Goal: Task Accomplishment & Management: Manage account settings

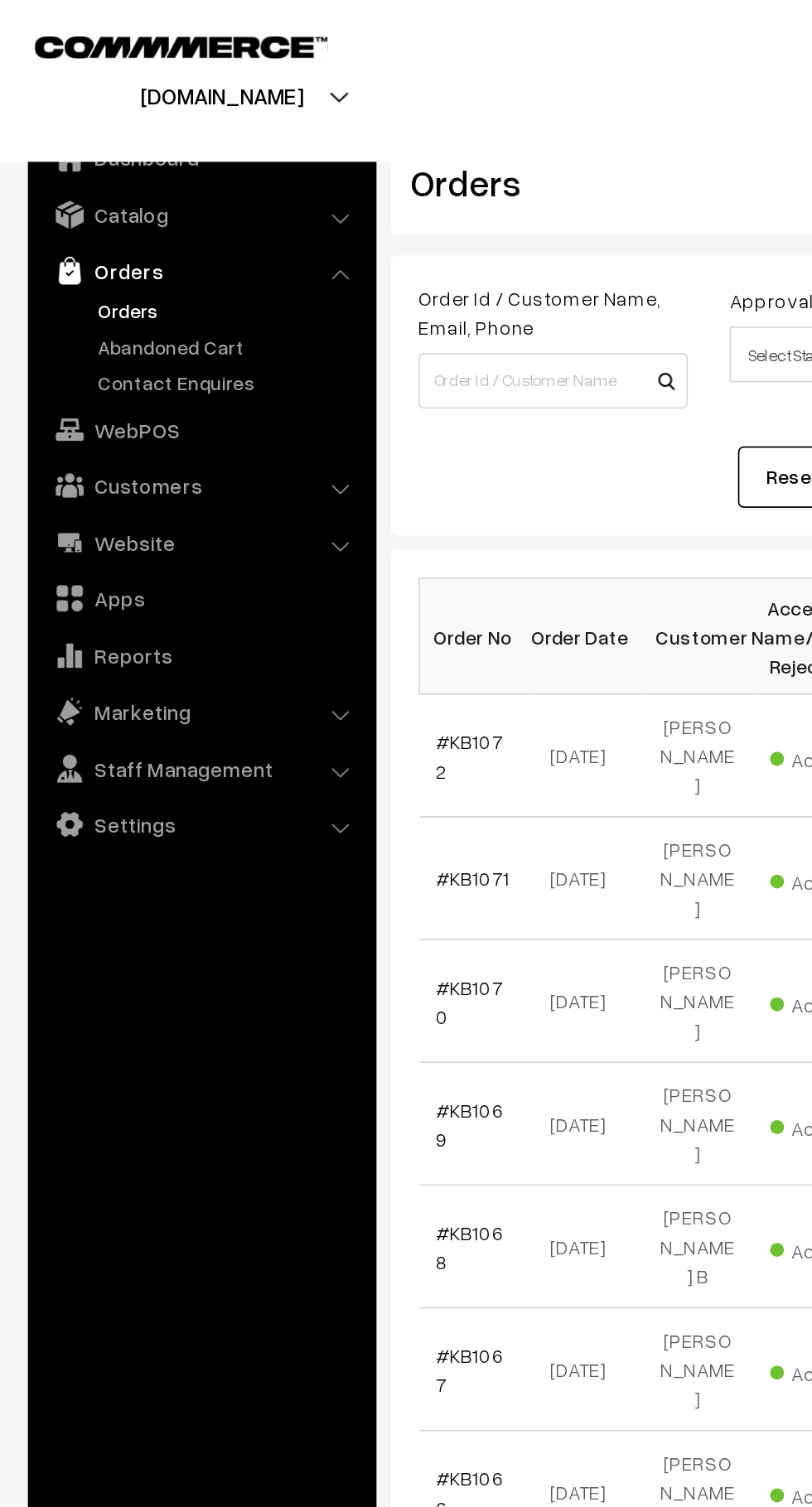
click at [190, 135] on link "Catalog" at bounding box center [119, 127] width 197 height 29
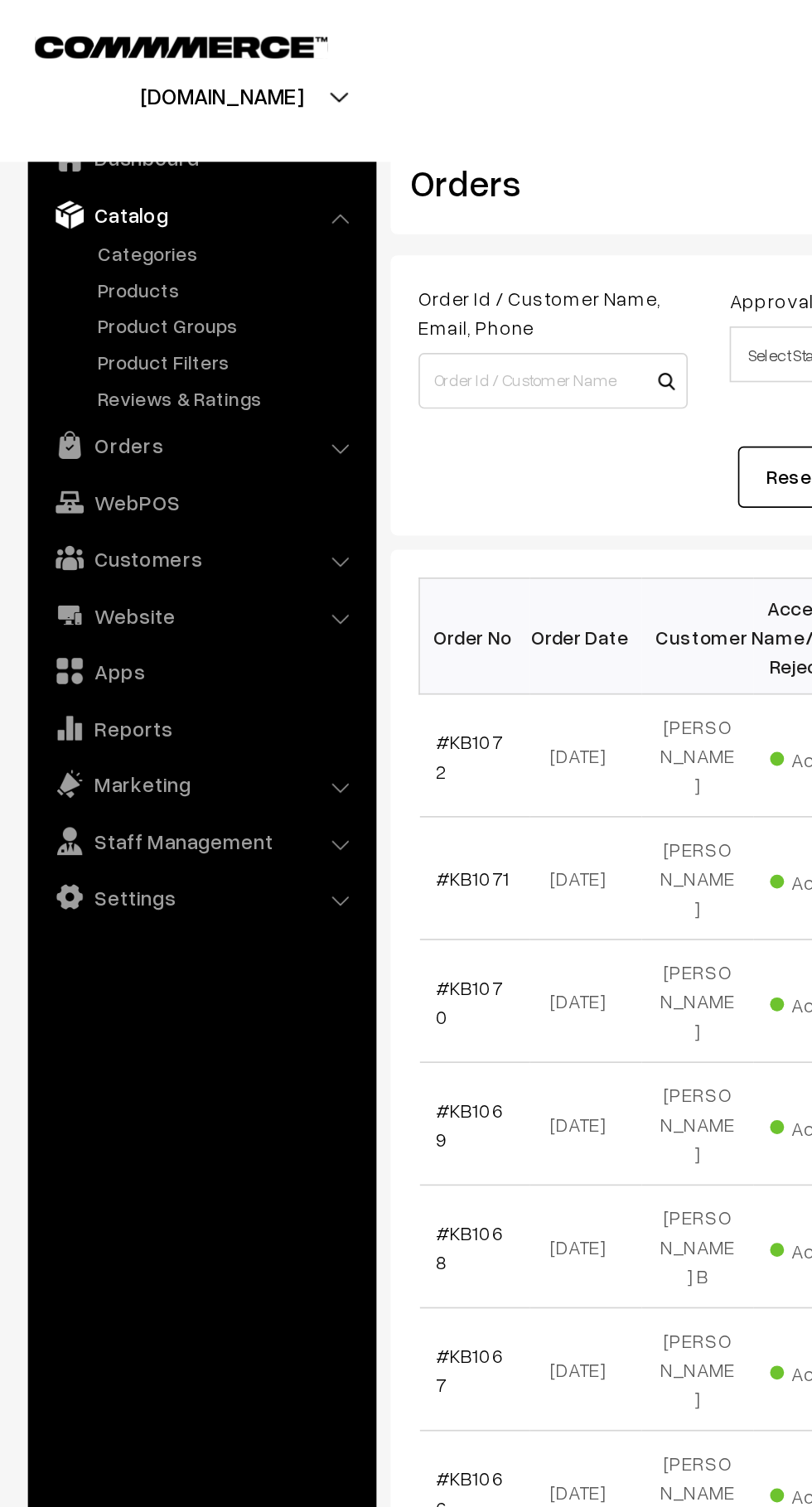
click at [111, 192] on link "Product Groups" at bounding box center [135, 193] width 164 height 18
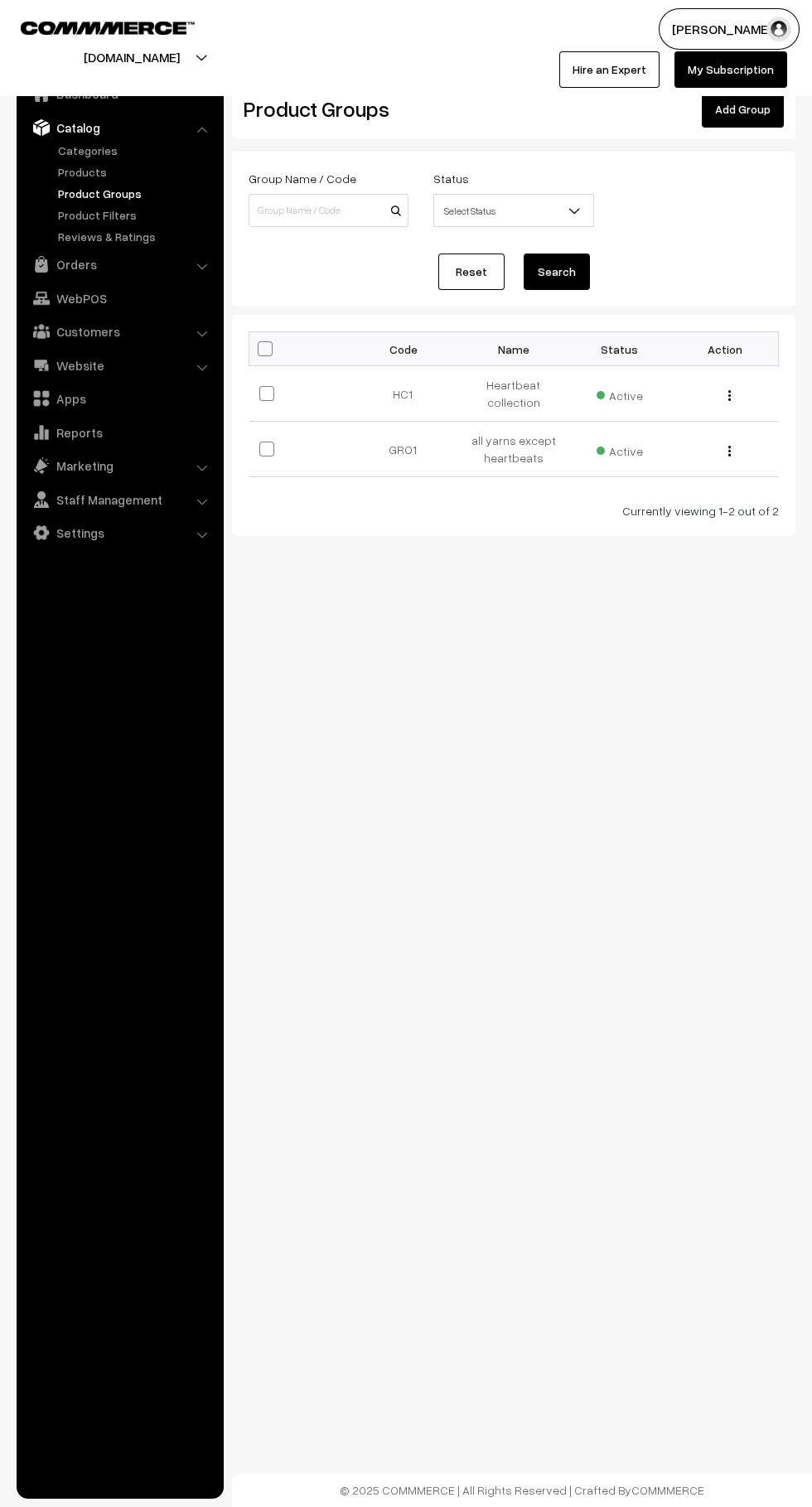
click at [65, 193] on link "Product Groups" at bounding box center [135, 193] width 164 height 18
click at [65, 167] on link "Products" at bounding box center [135, 171] width 164 height 18
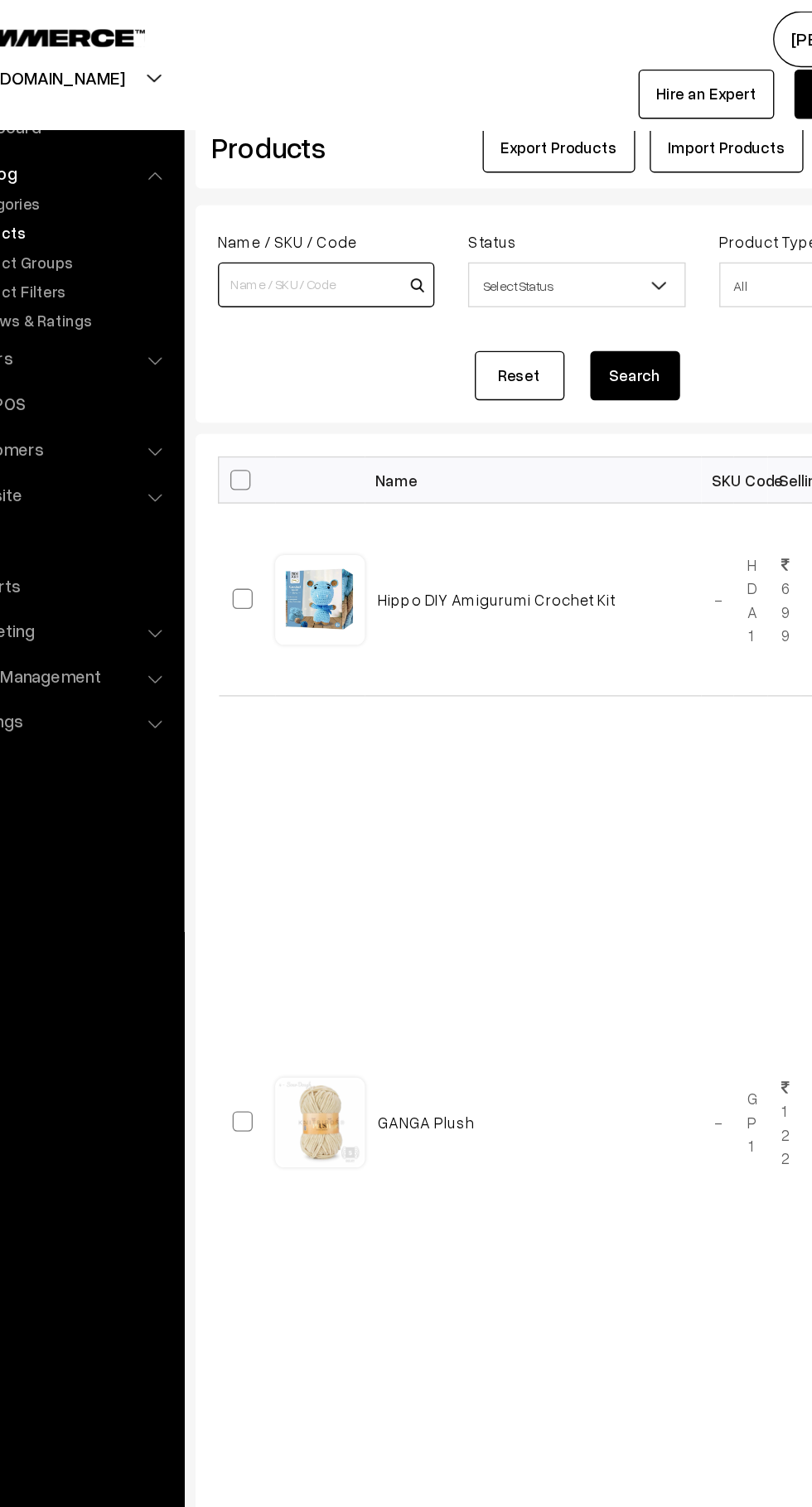
click at [339, 213] on input at bounding box center [328, 210] width 159 height 33
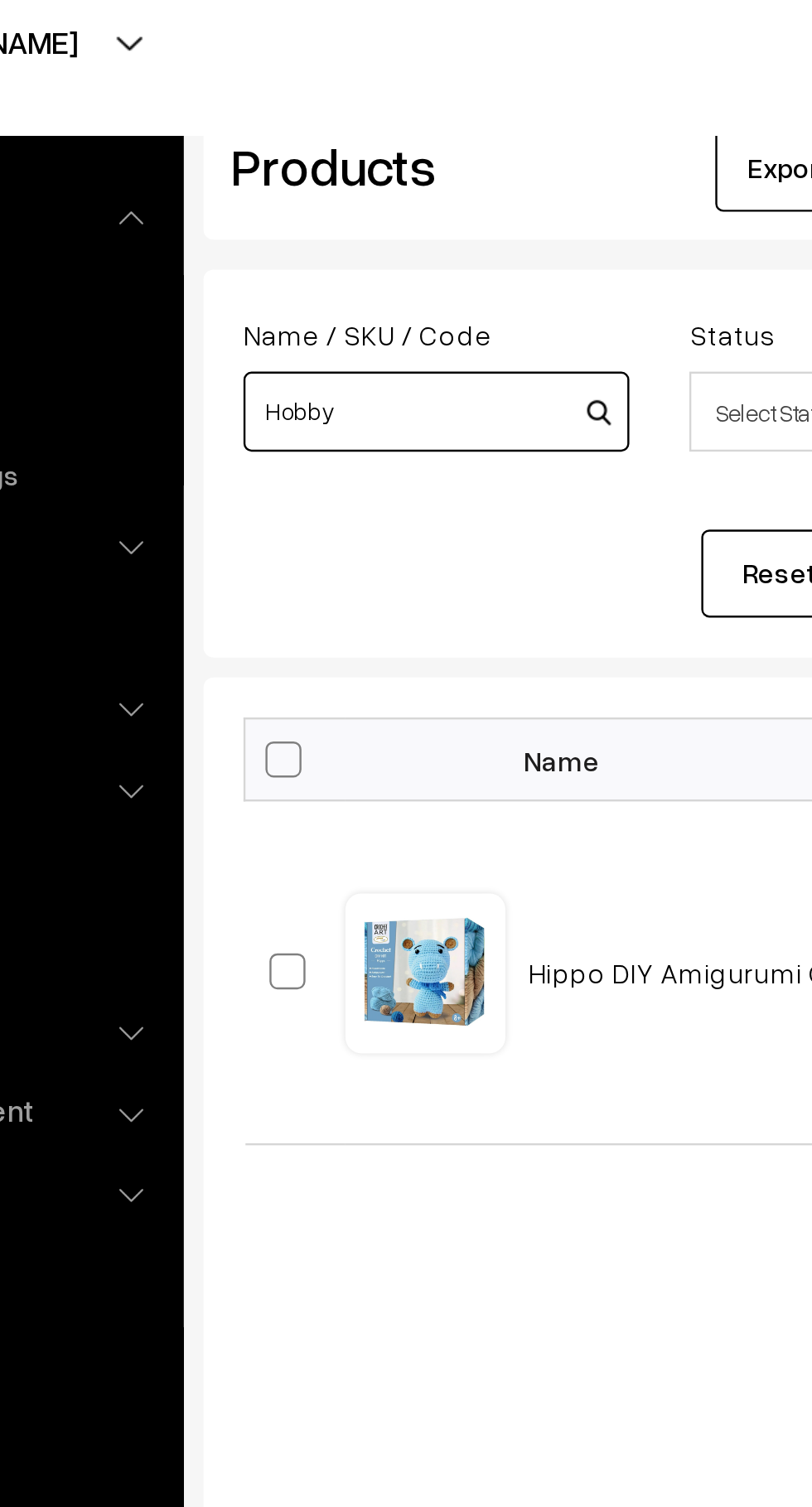
type input "Hobby"
click at [524, 259] on button "Search" at bounding box center [557, 277] width 66 height 37
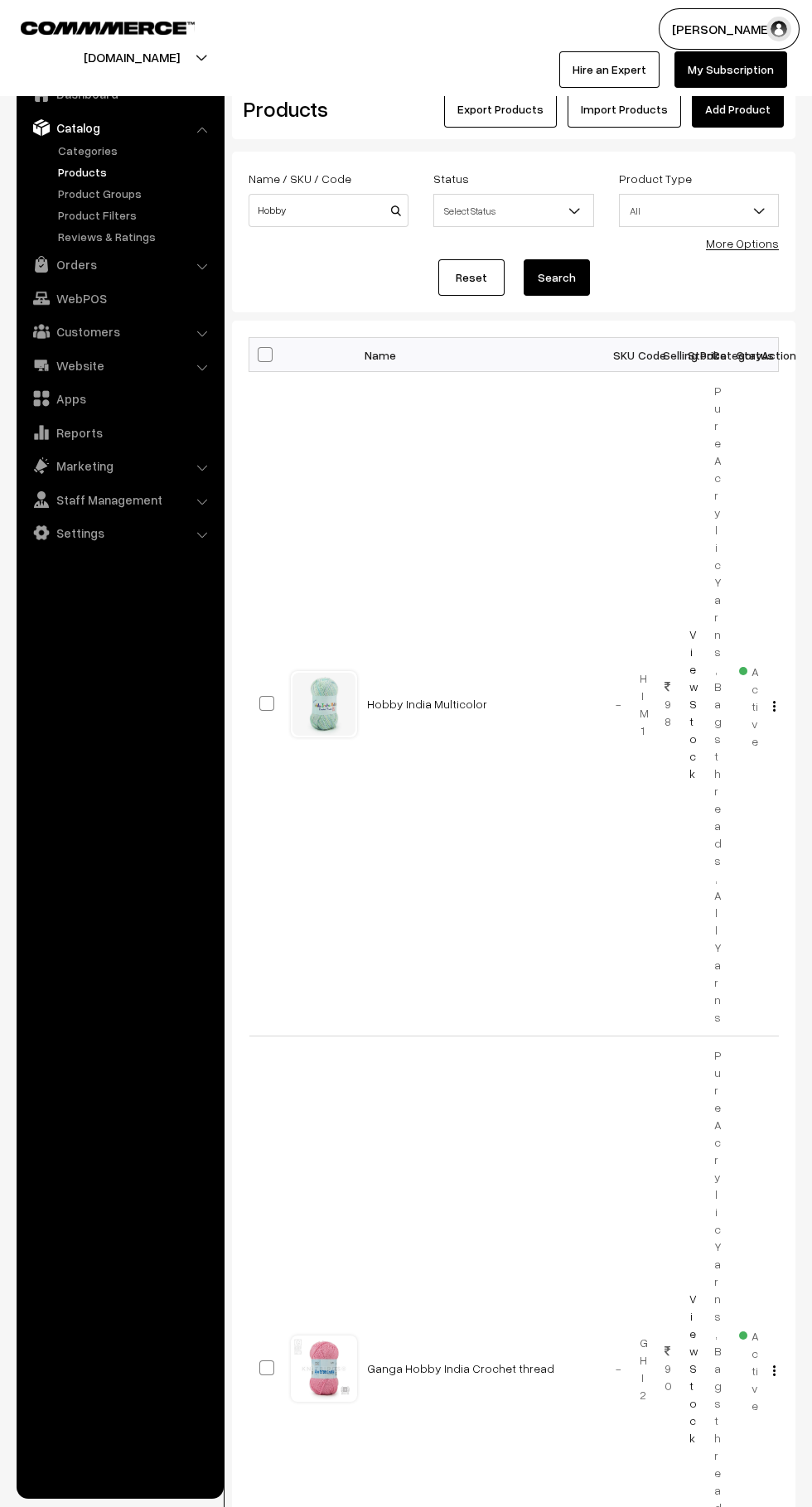
click at [773, 1365] on img "button" at bounding box center [773, 1371] width 3 height 11
click at [730, 1411] on link "Edit" at bounding box center [700, 1430] width 141 height 37
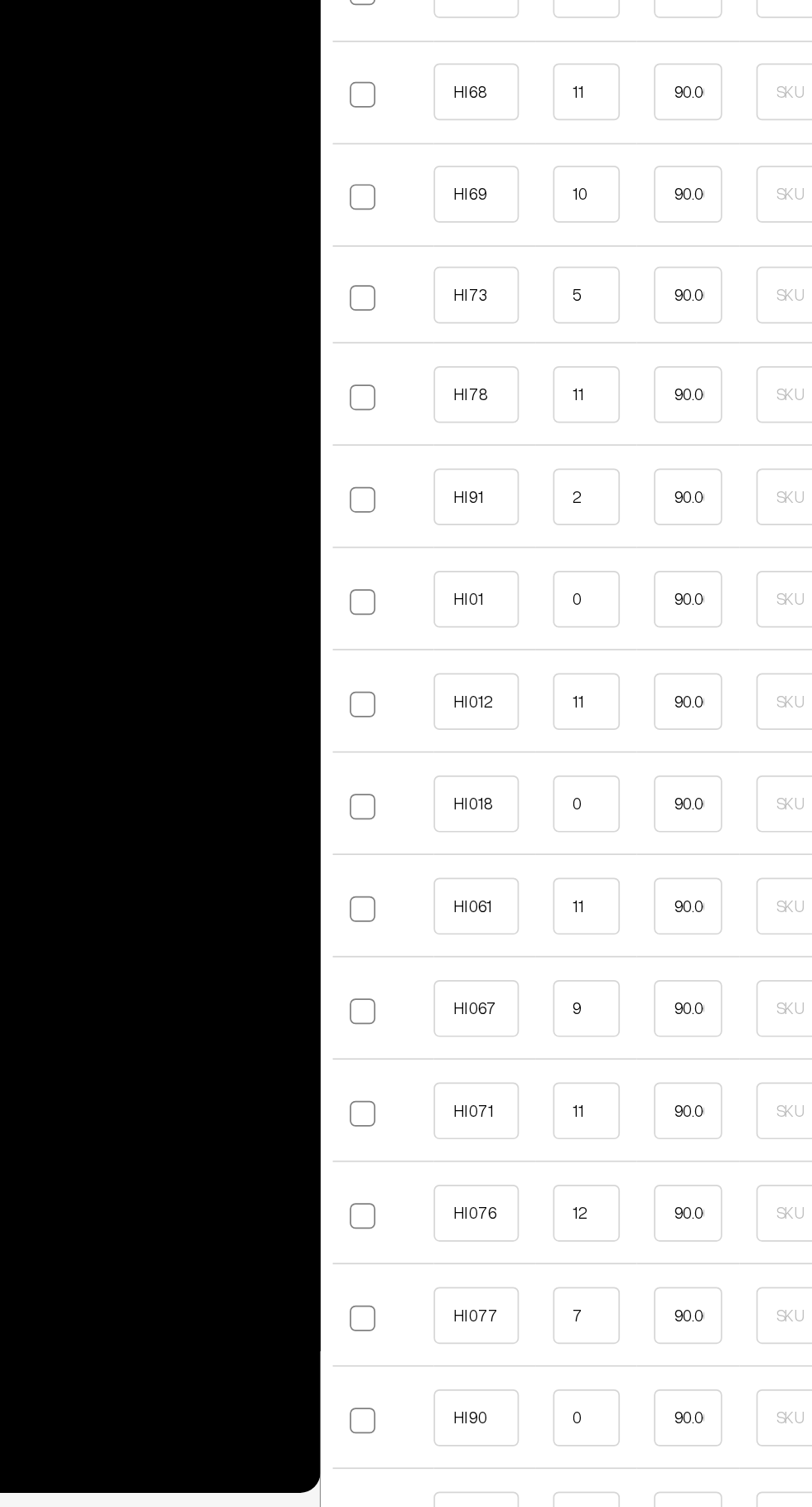
scroll to position [2690, 0]
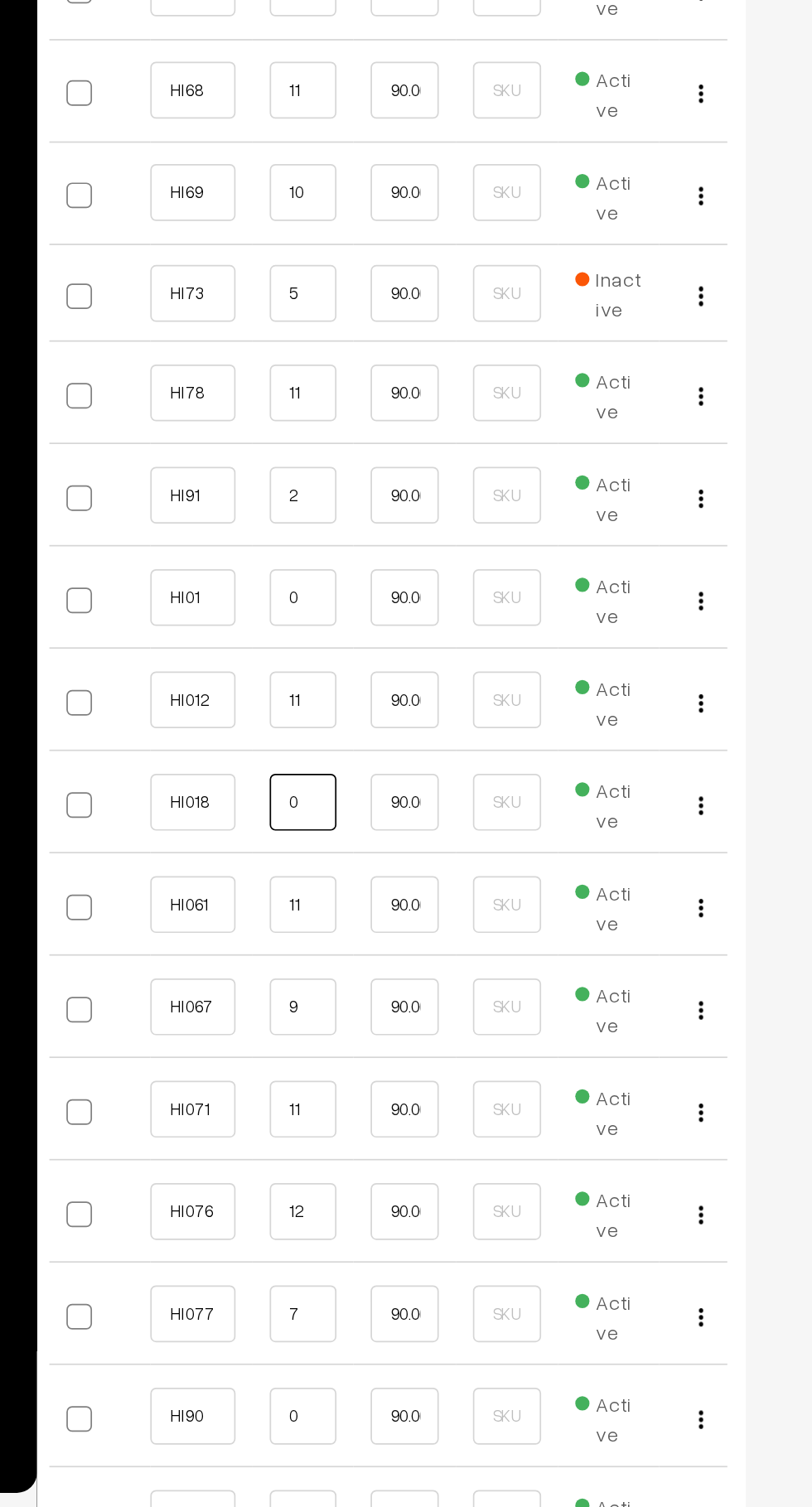
click at [371, 1095] on input "0" at bounding box center [379, 1096] width 40 height 33
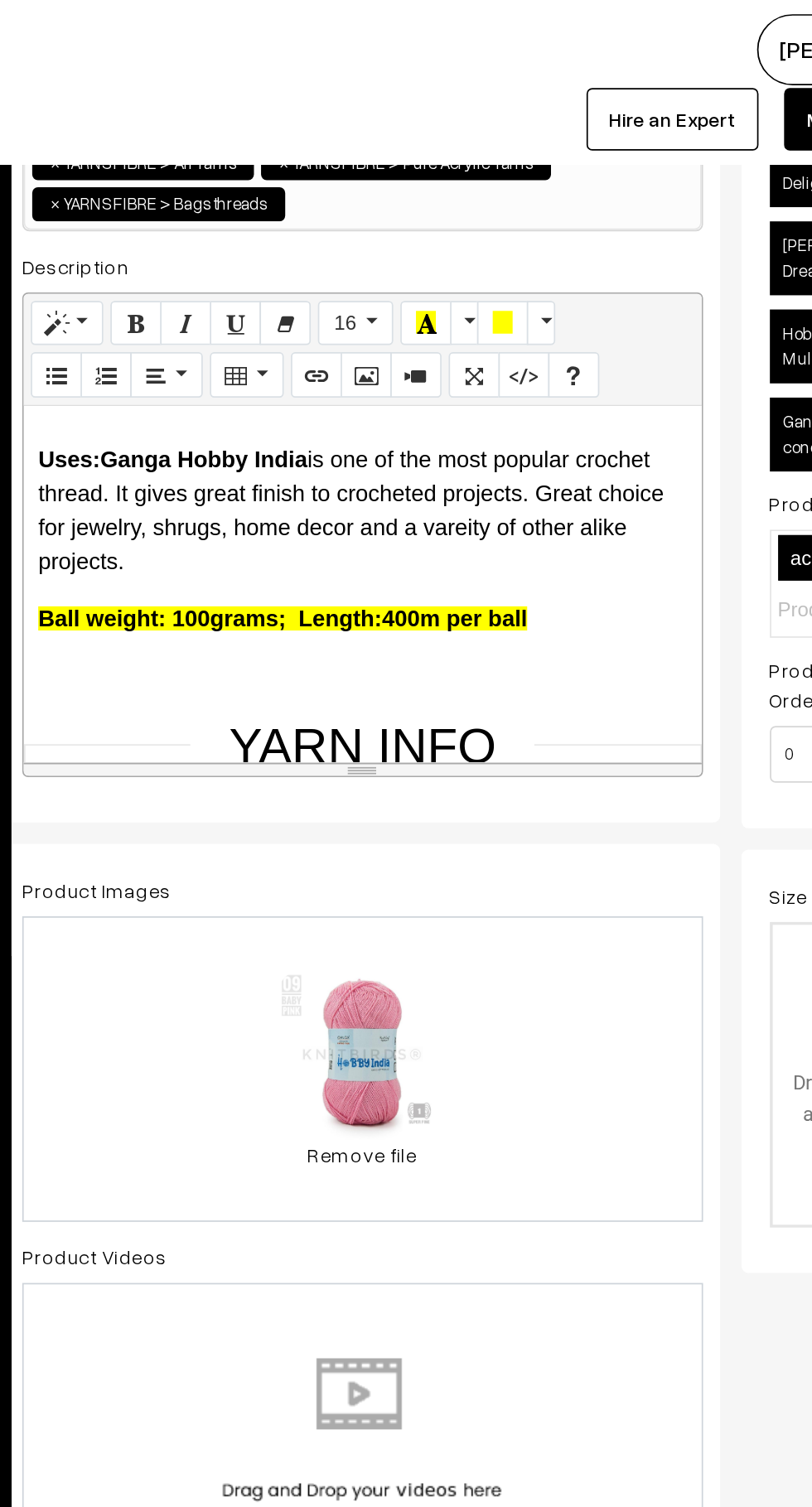
scroll to position [0, 0]
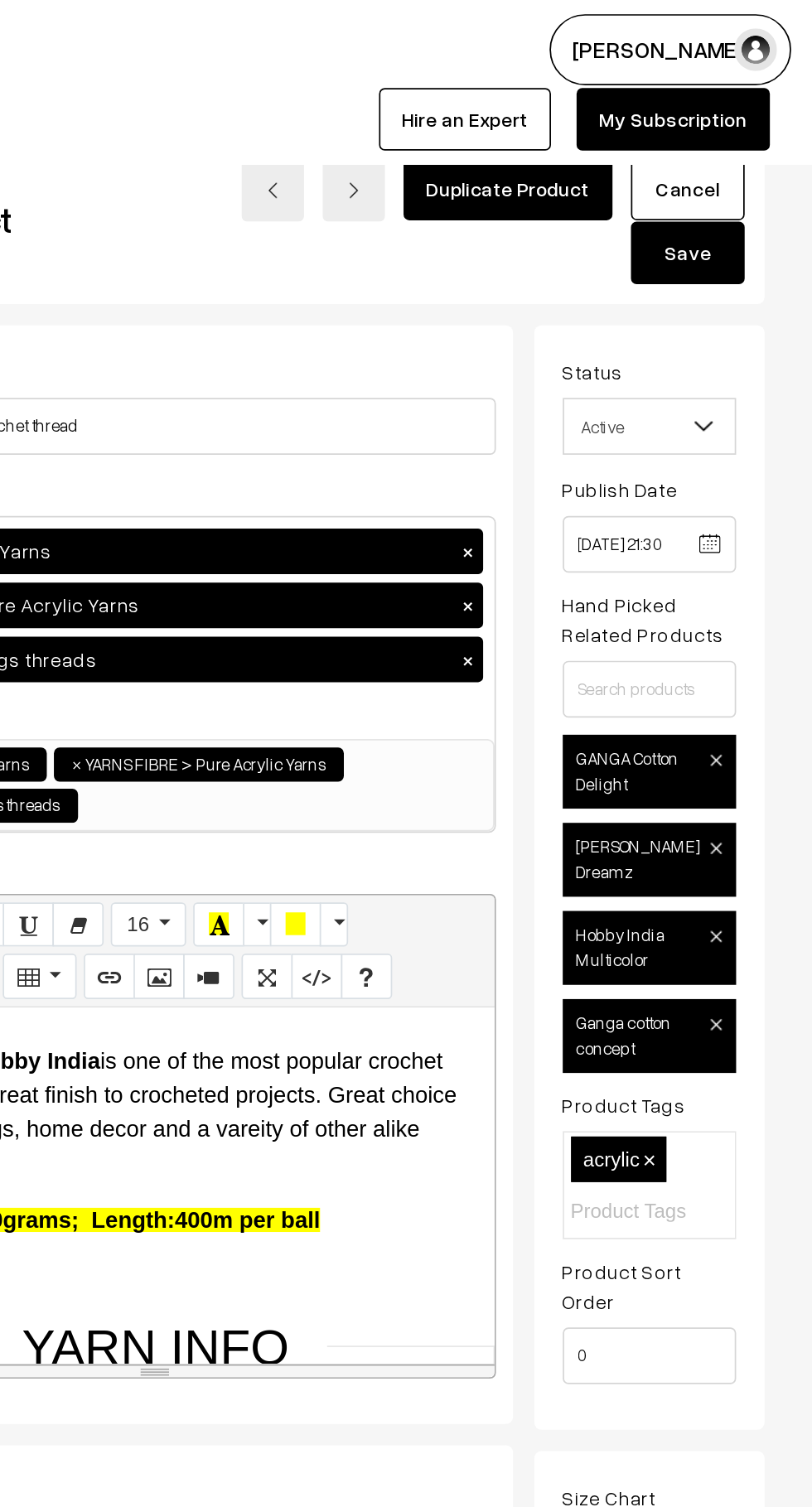
type input "10"
click at [753, 151] on button "Save" at bounding box center [739, 147] width 66 height 37
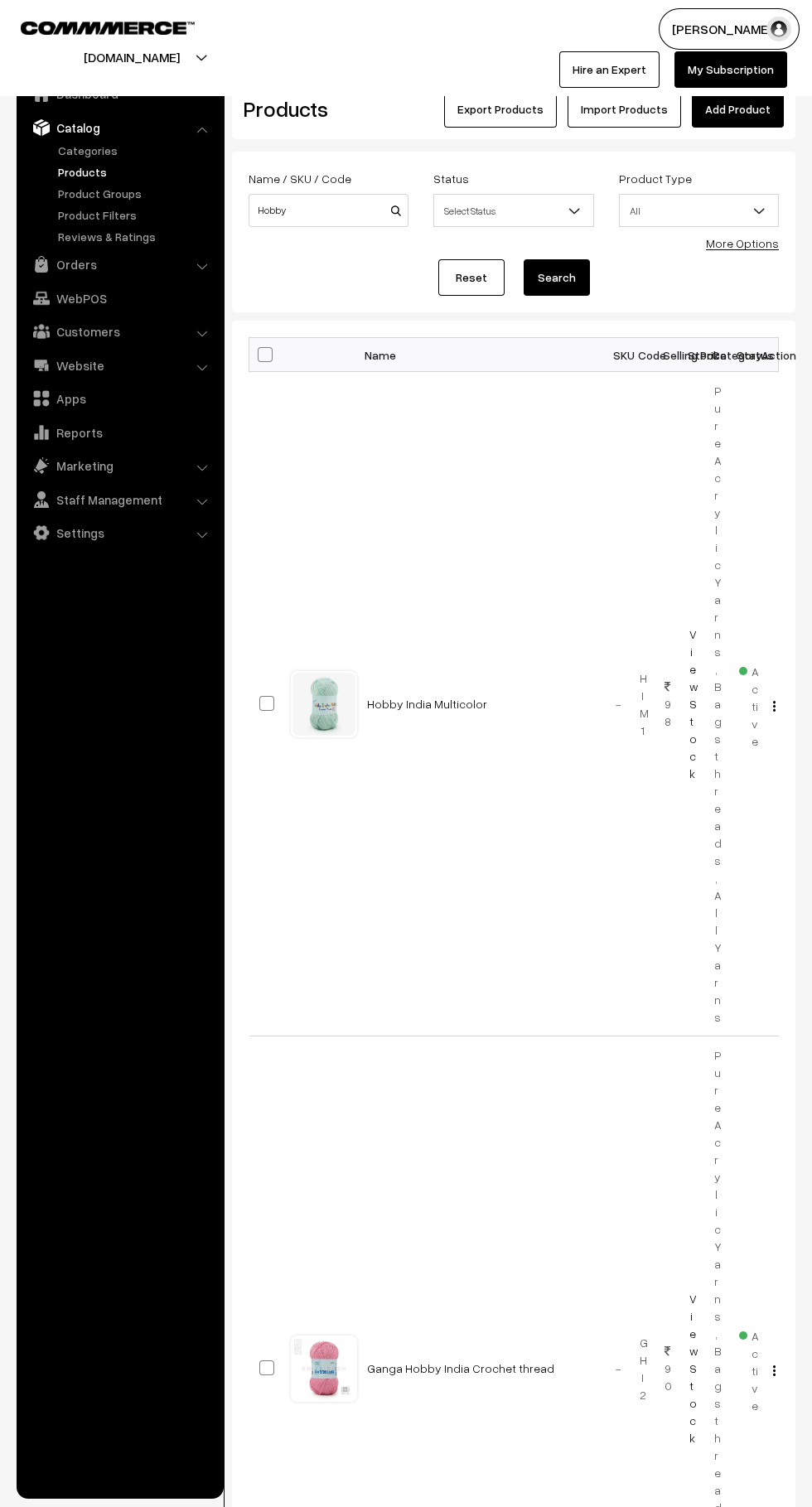
click at [773, 1365] on img "button" at bounding box center [773, 1371] width 3 height 11
click at [726, 1411] on link "Edit" at bounding box center [700, 1430] width 141 height 37
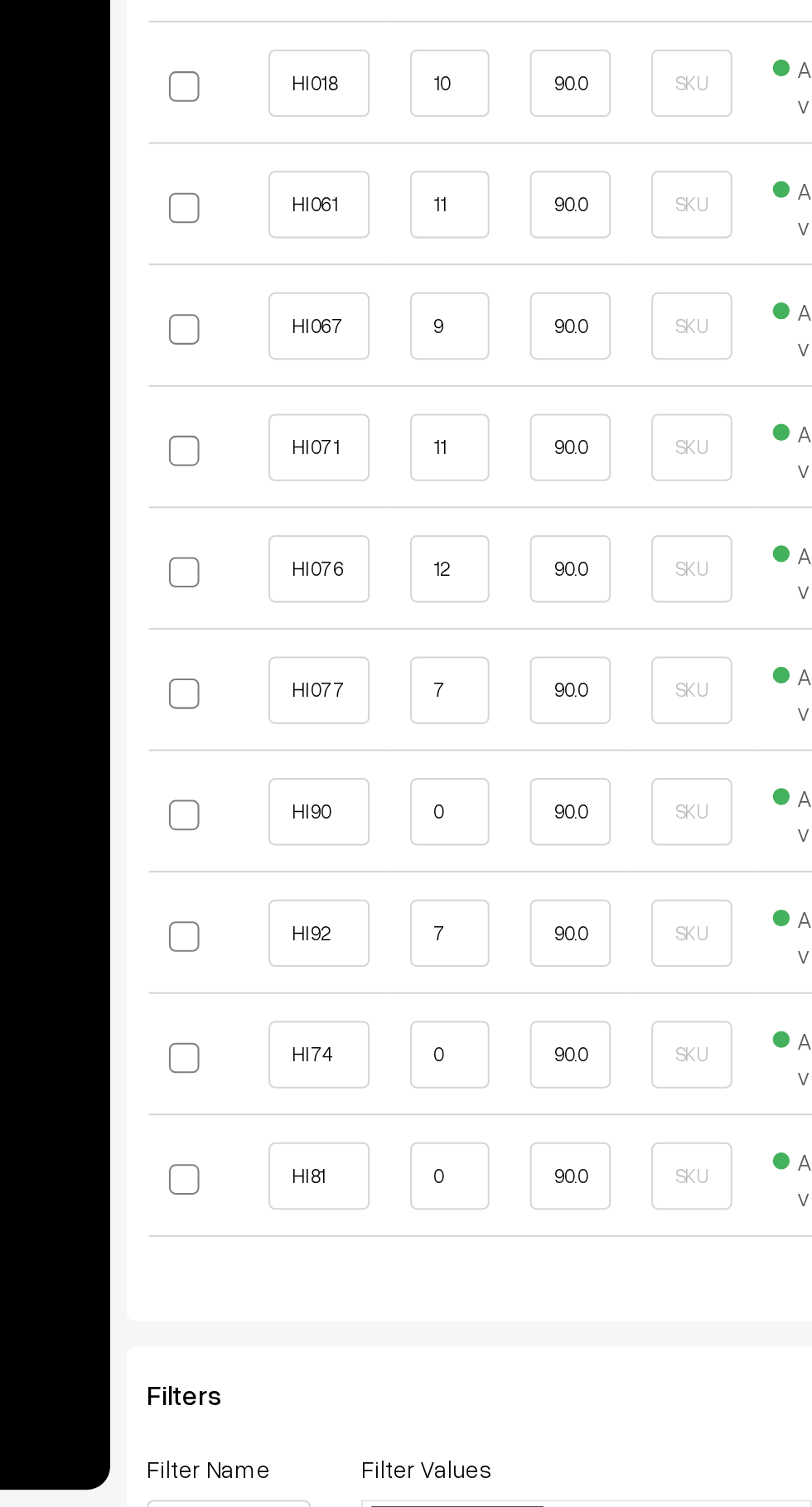
scroll to position [2978, 0]
click at [395, 1170] on input "0" at bounding box center [391, 1165] width 40 height 33
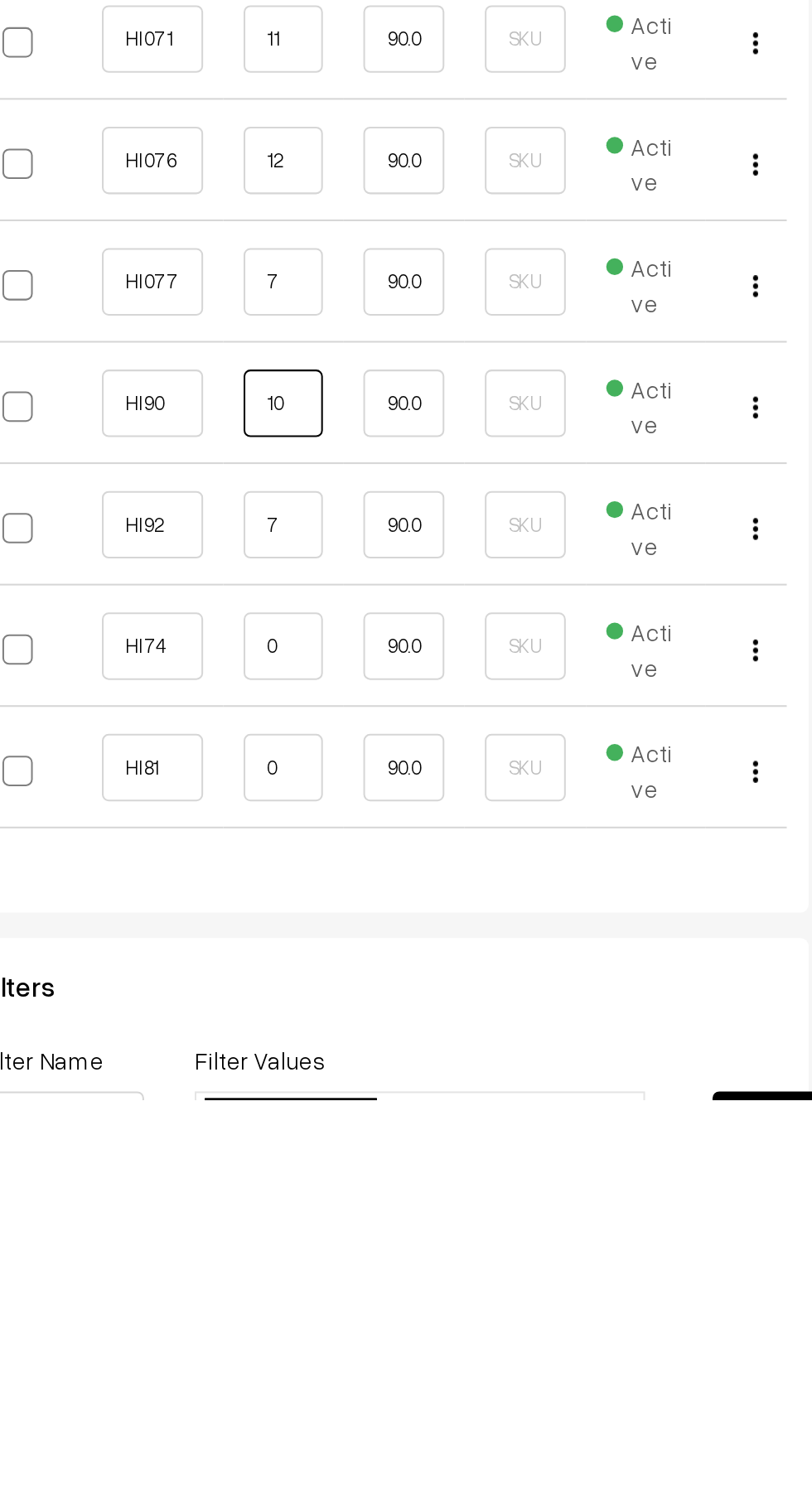
type input "10"
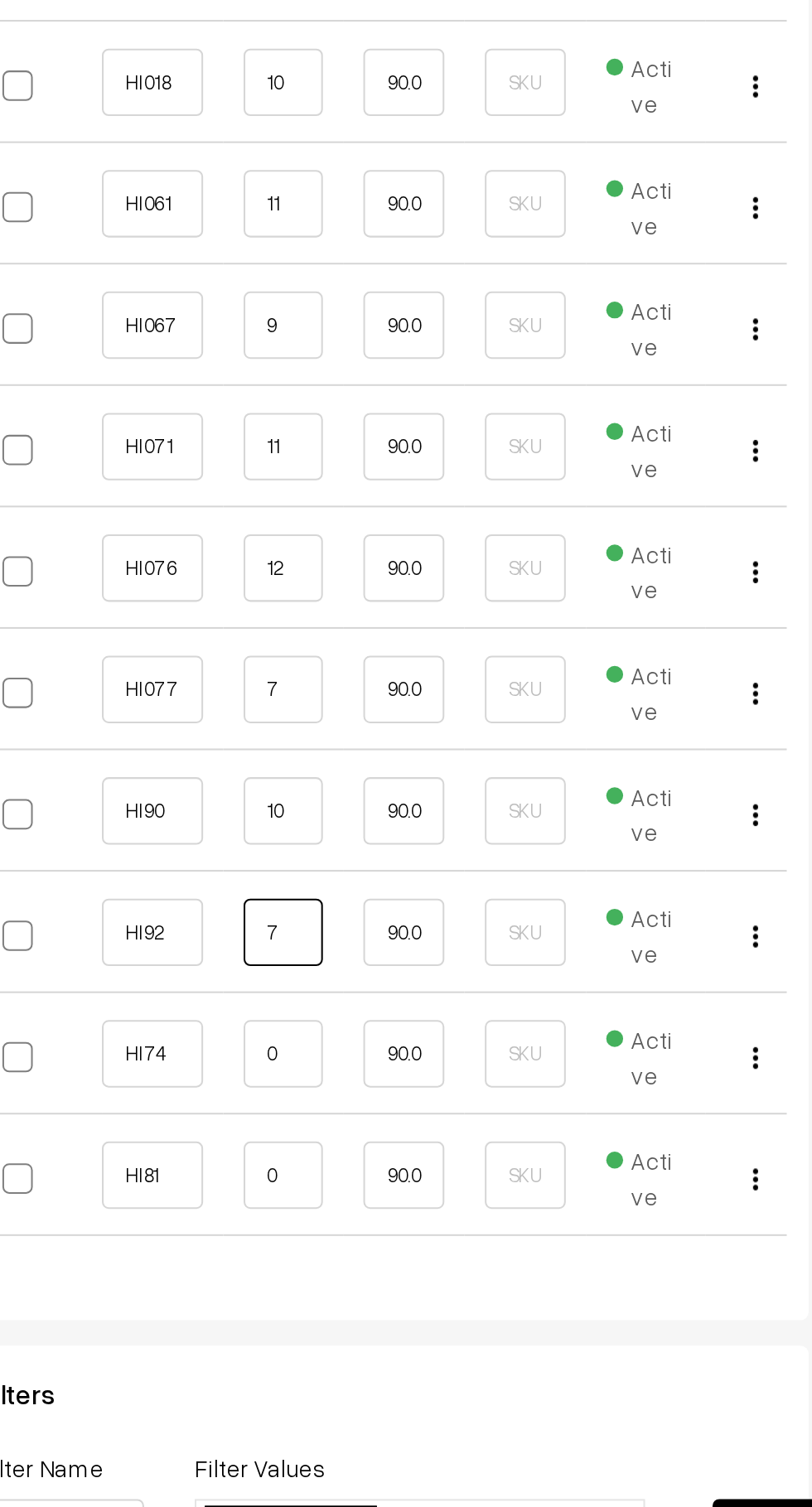
click at [395, 1229] on input "7" at bounding box center [391, 1224] width 40 height 33
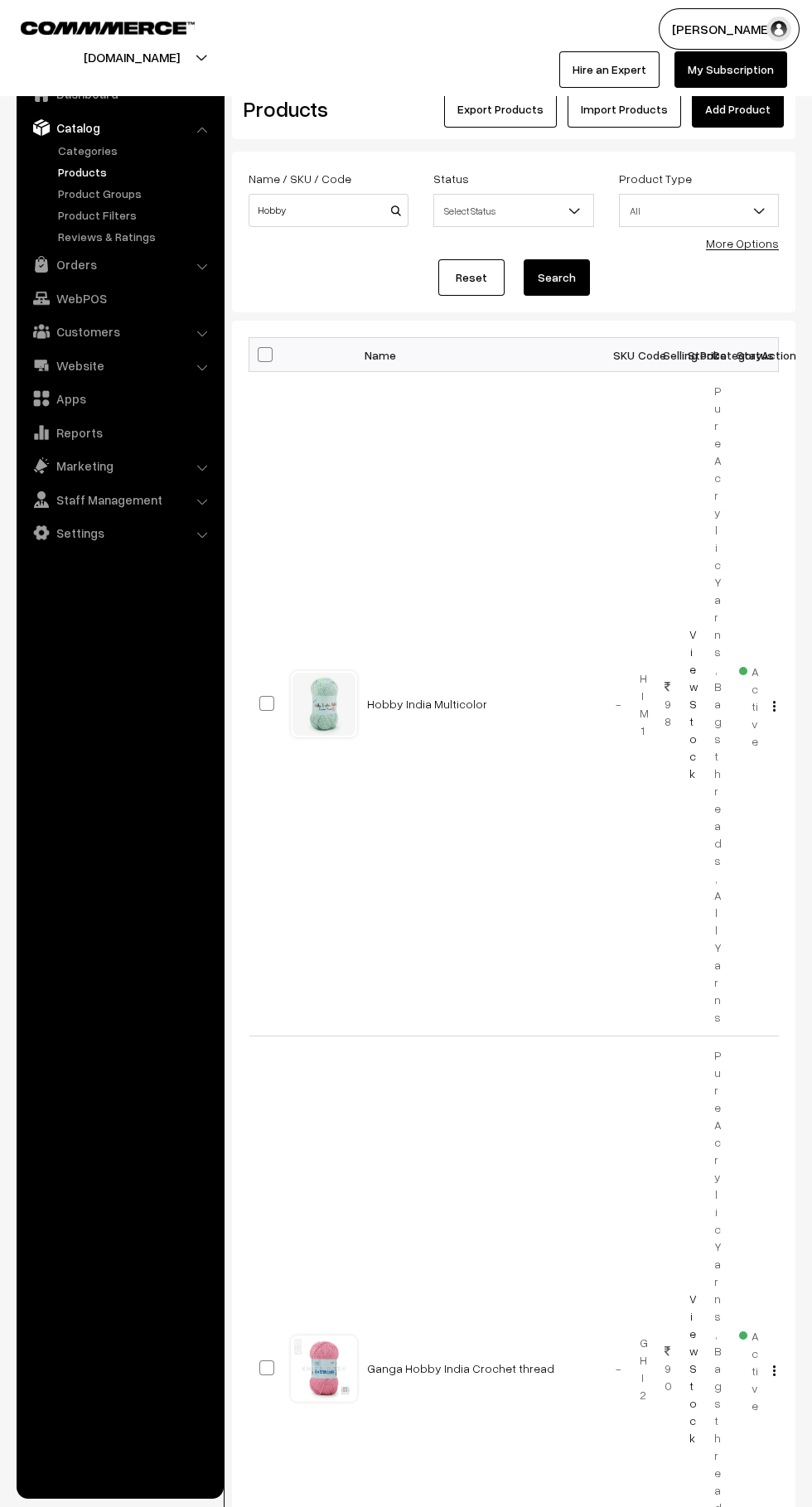
click at [773, 1365] on img "button" at bounding box center [773, 1371] width 3 height 11
click at [741, 1411] on link "Edit" at bounding box center [700, 1430] width 141 height 37
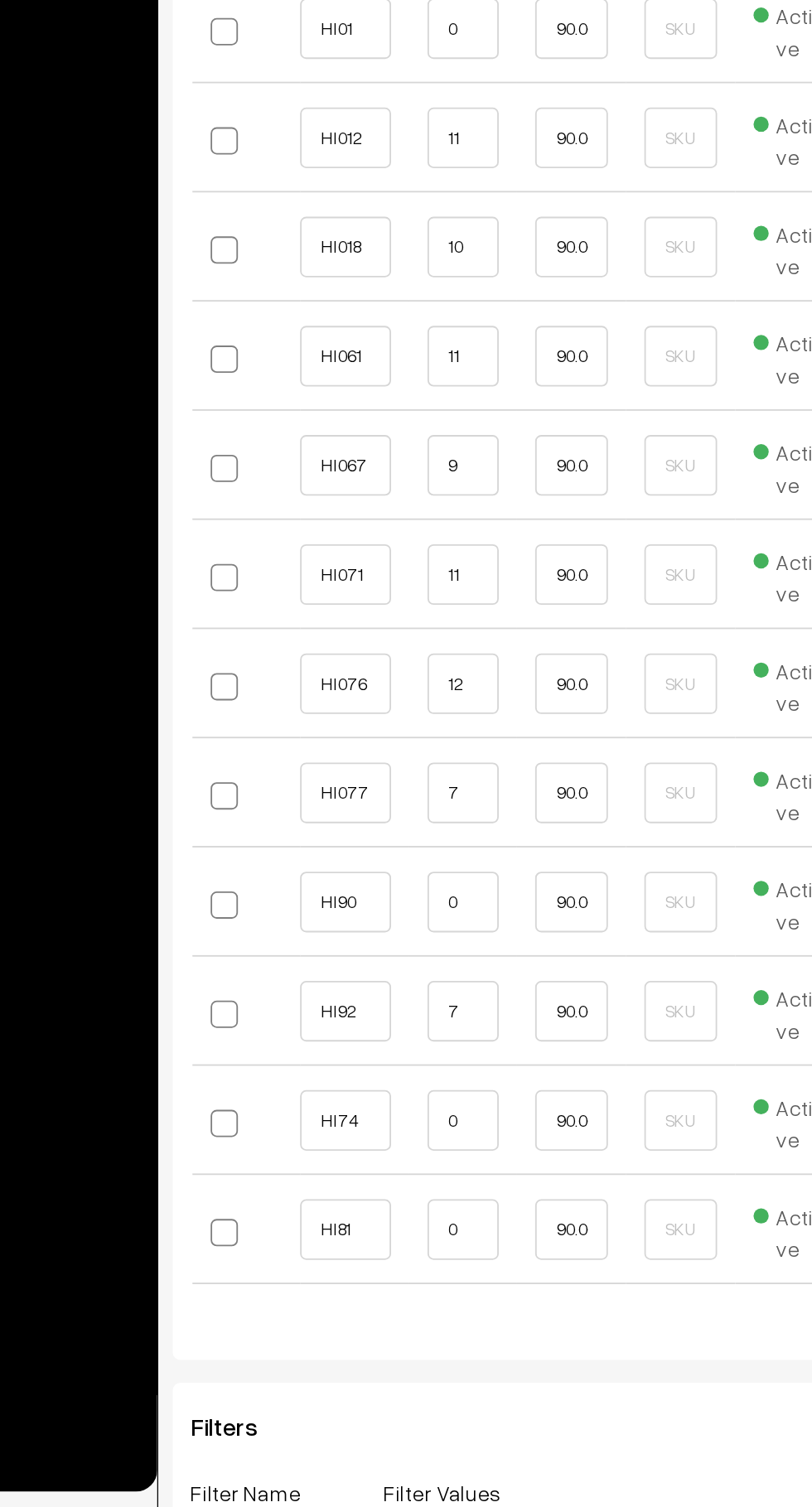
scroll to position [2969, 0]
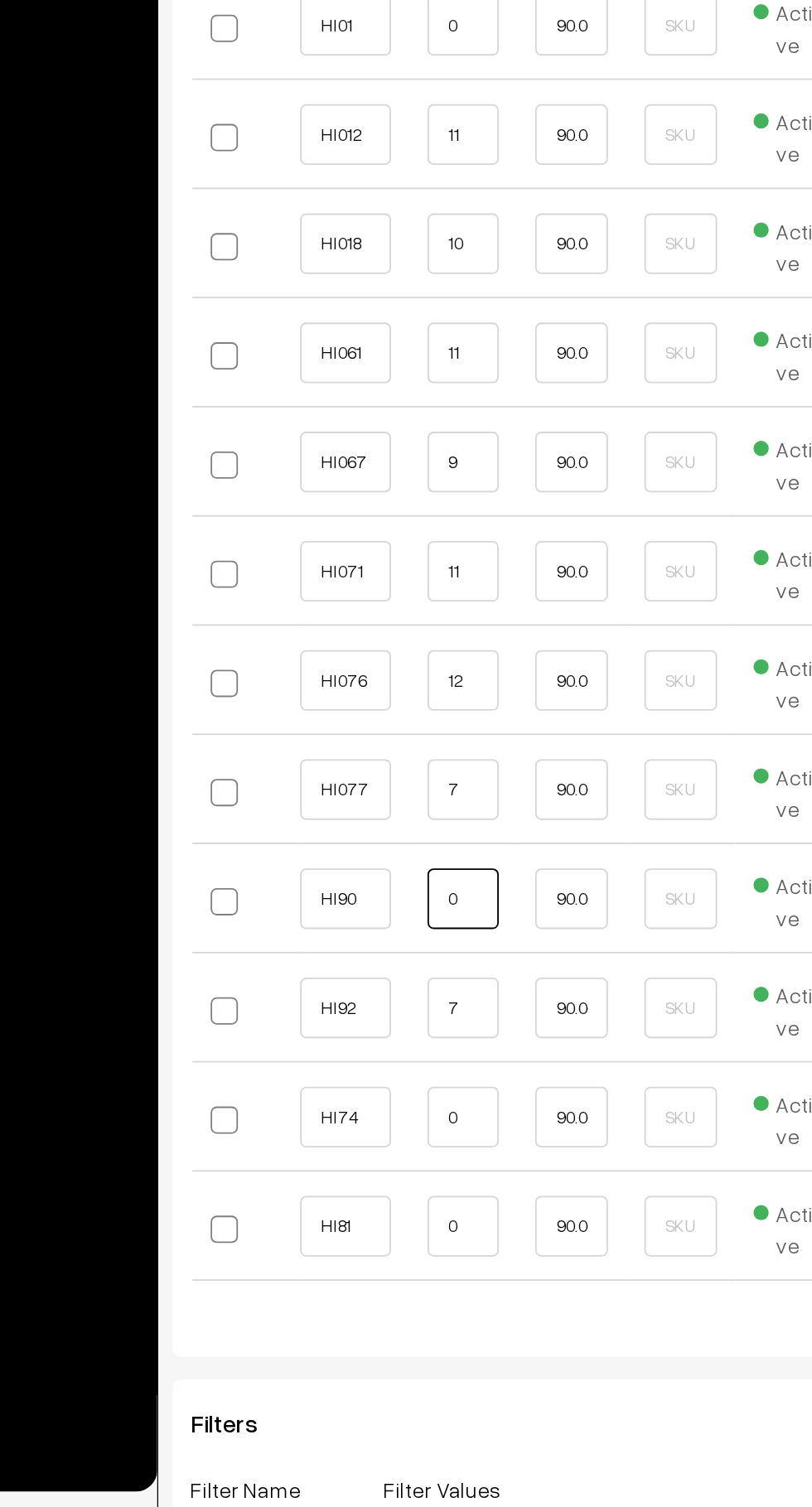
click at [391, 1178] on input "0" at bounding box center [391, 1174] width 40 height 33
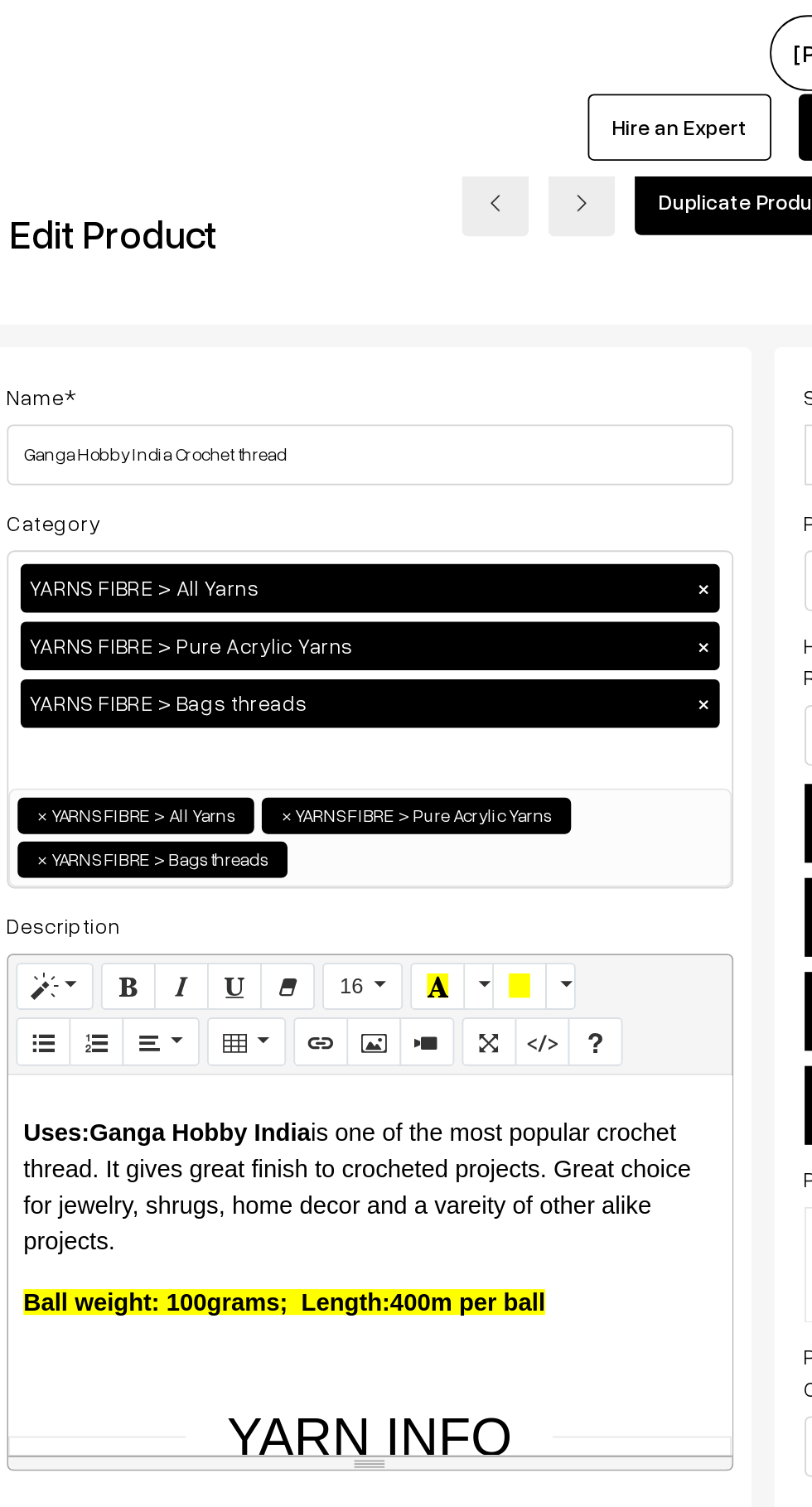
scroll to position [0, 12]
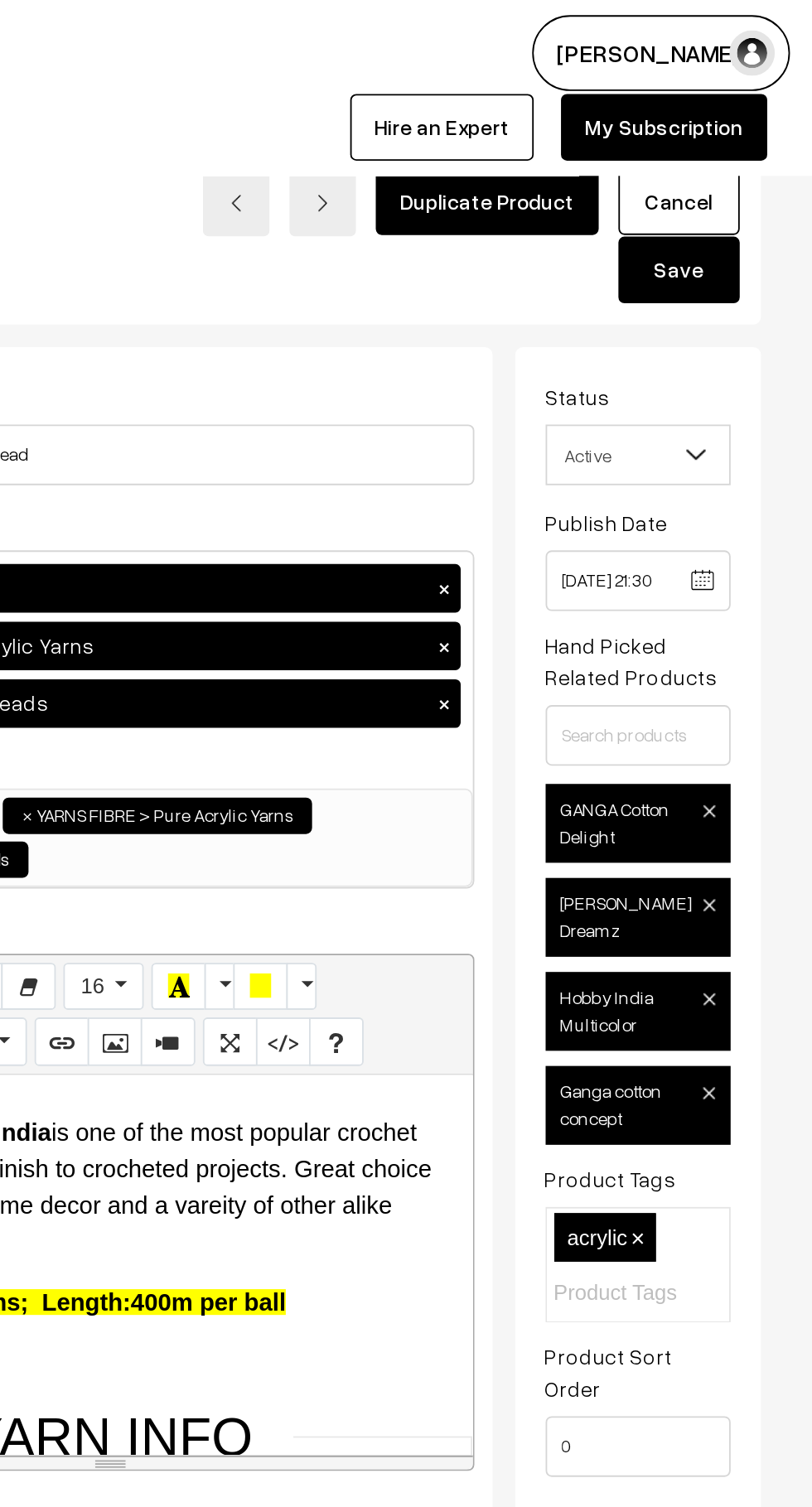
type input "10"
click at [748, 146] on button "Save" at bounding box center [739, 147] width 66 height 37
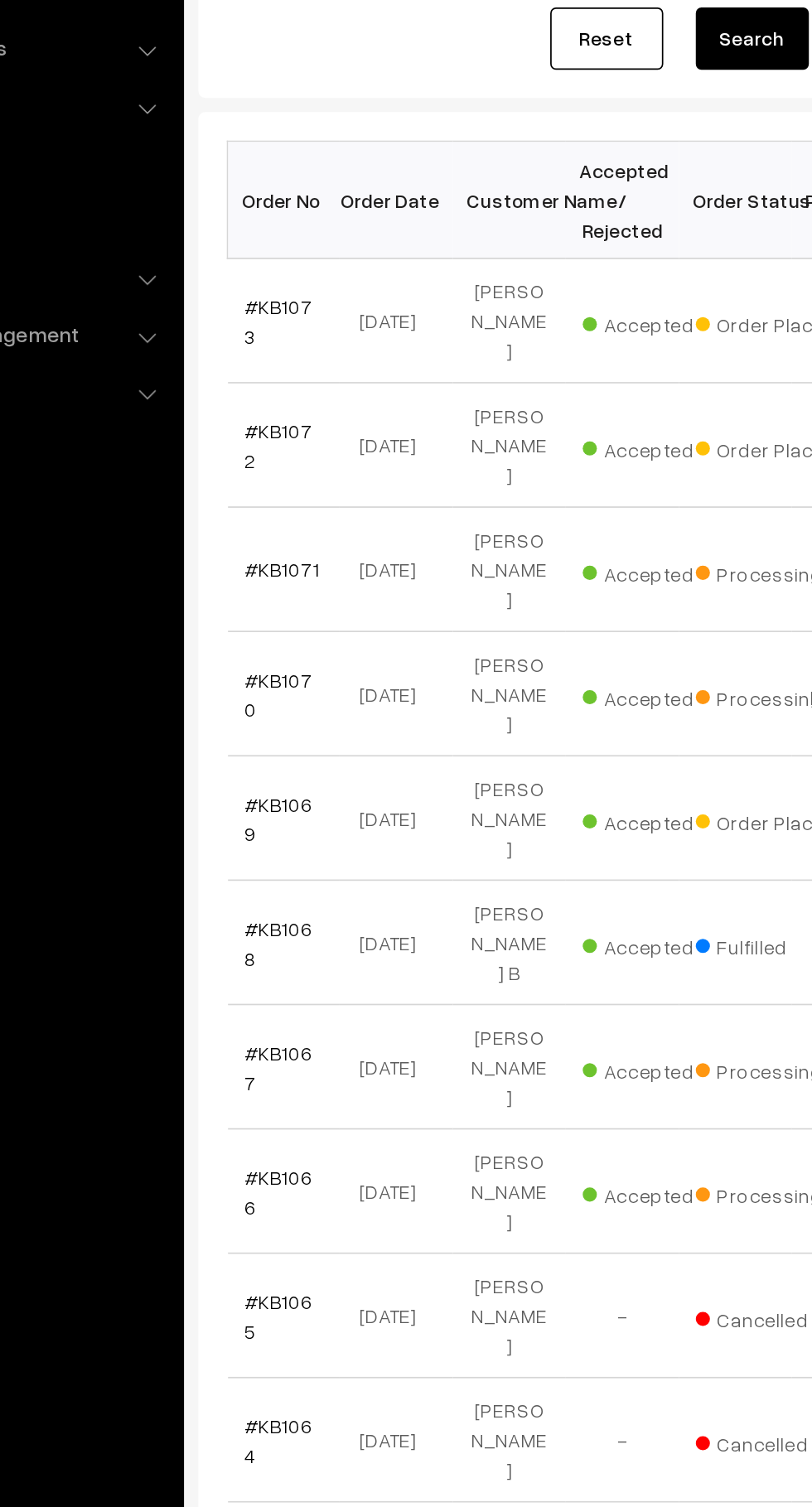
click at [295, 445] on link "#KB1073" at bounding box center [278, 449] width 40 height 31
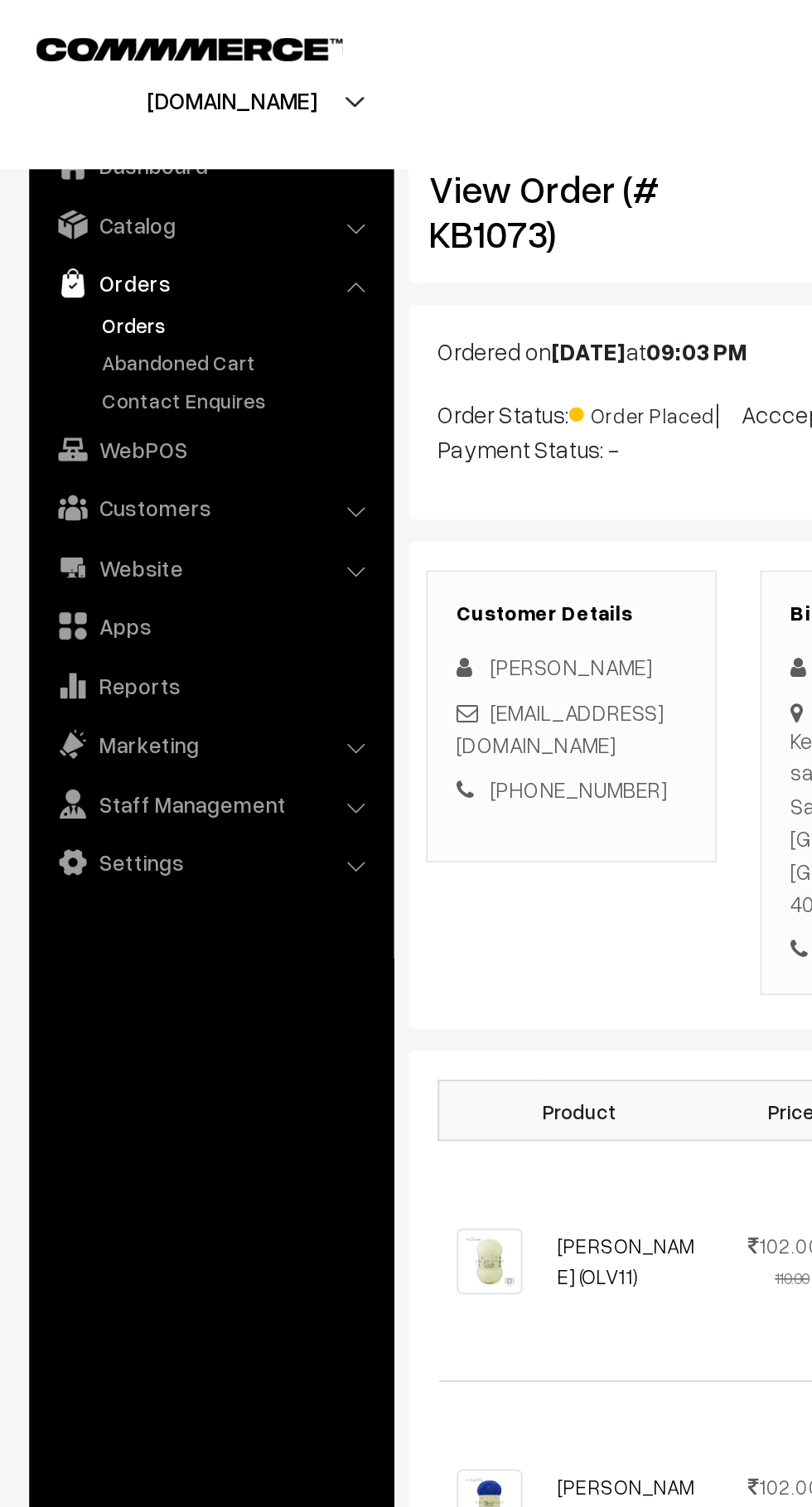
click at [129, 212] on link "Abandoned Cart" at bounding box center [135, 206] width 164 height 18
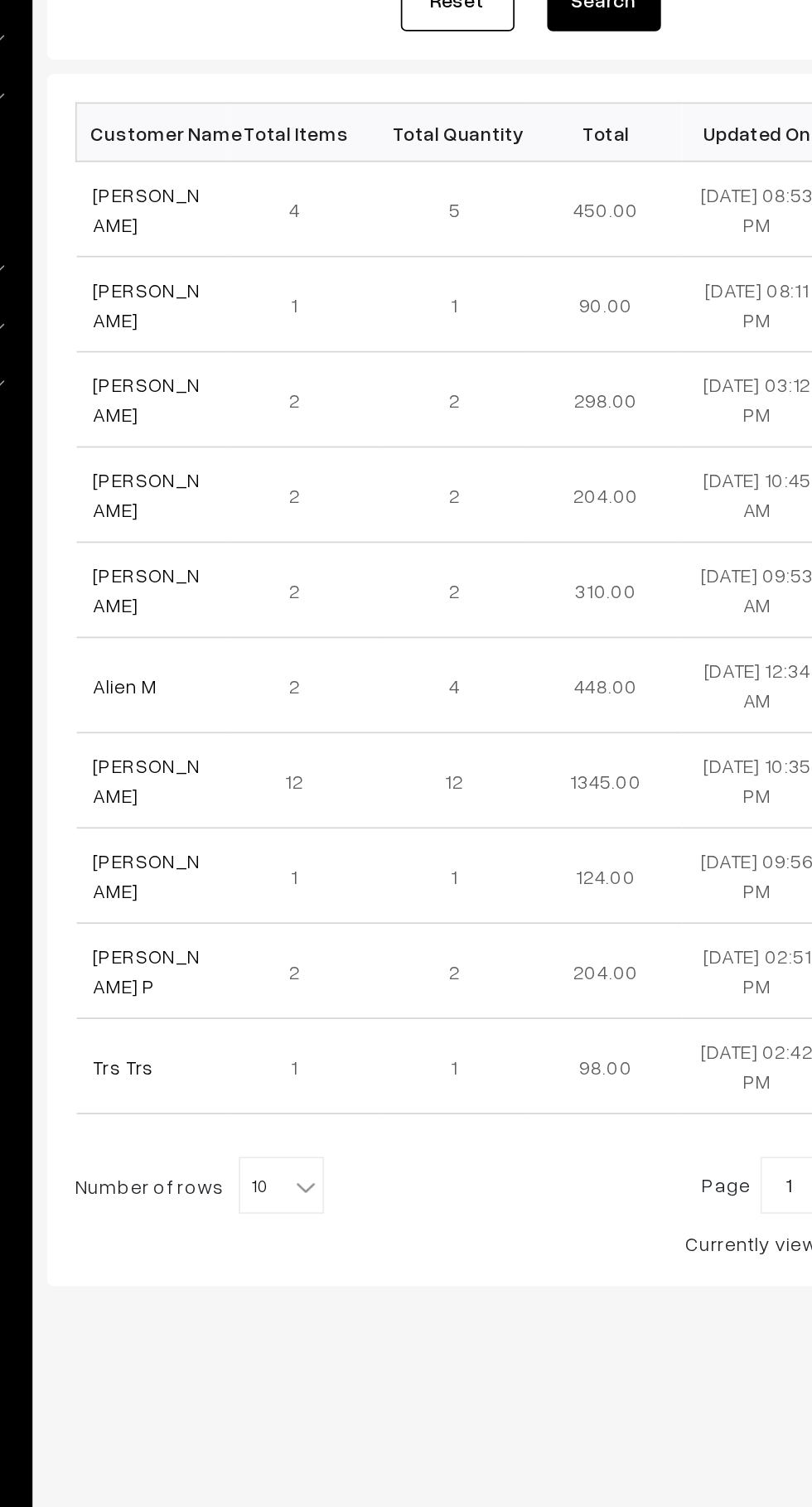
click at [311, 388] on link "[PERSON_NAME]" at bounding box center [289, 389] width 62 height 31
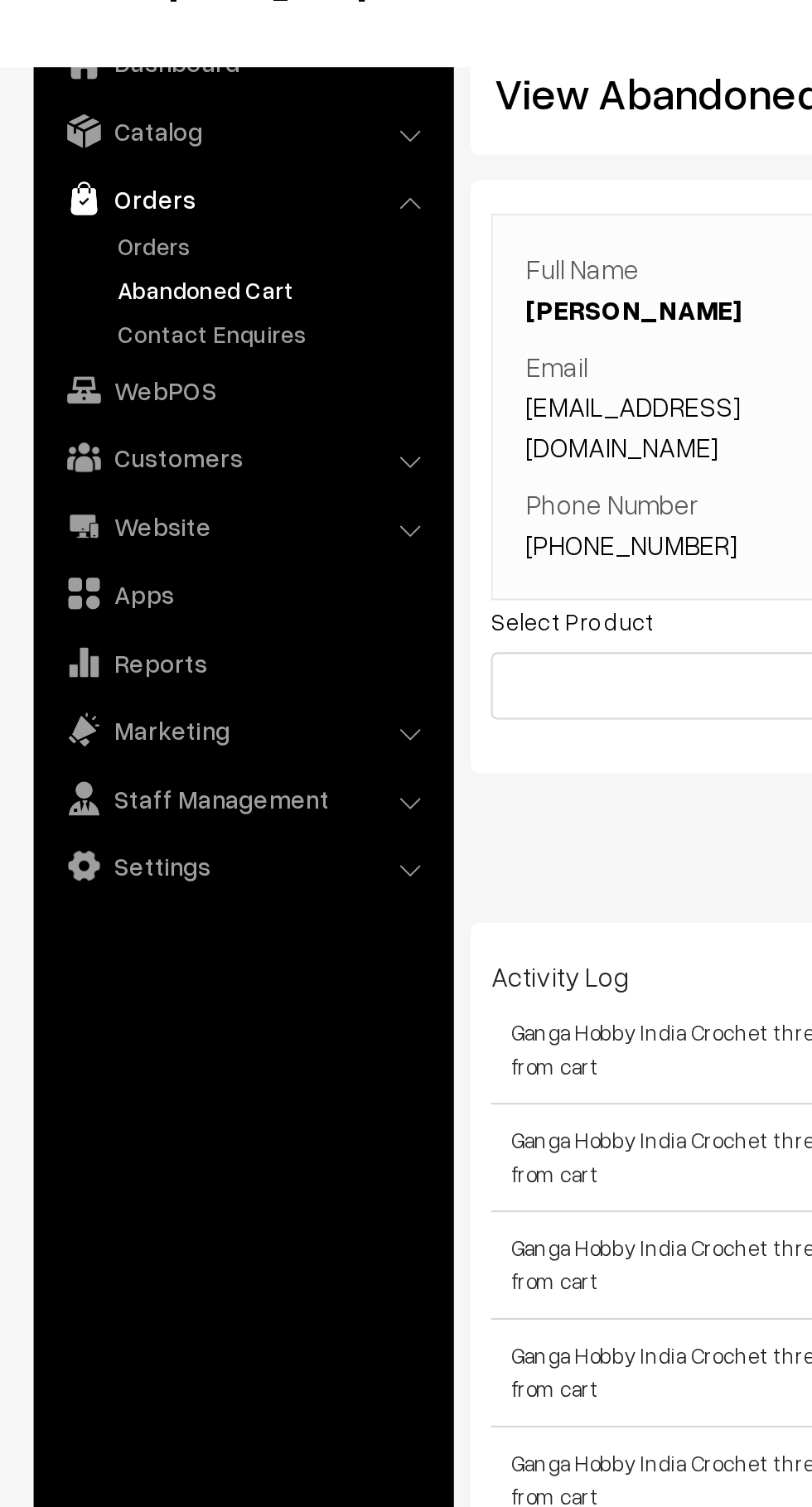
click at [121, 207] on link "Abandoned Cart" at bounding box center [135, 206] width 164 height 18
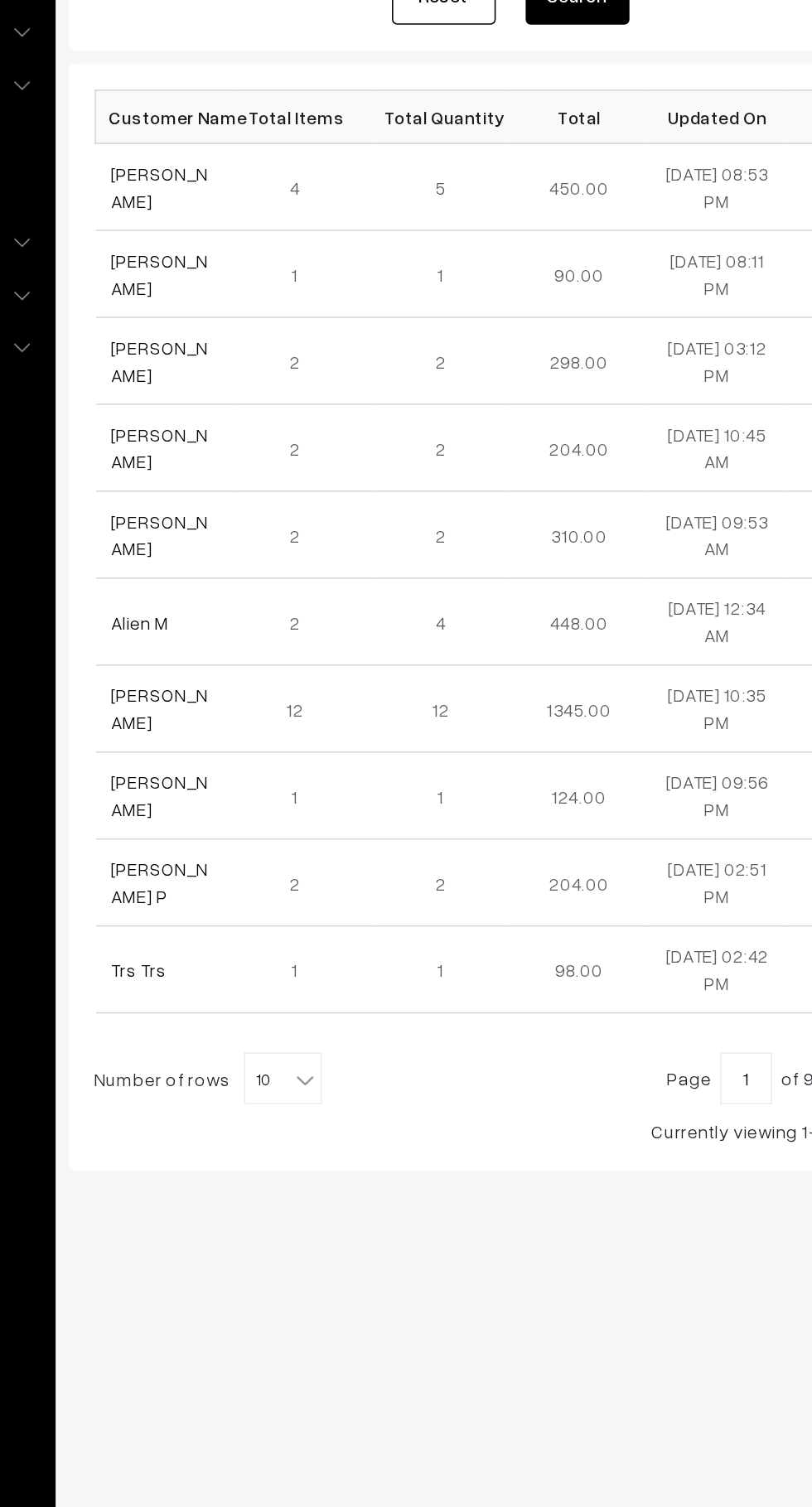
click at [290, 394] on link "[PERSON_NAME]" at bounding box center [289, 389] width 62 height 31
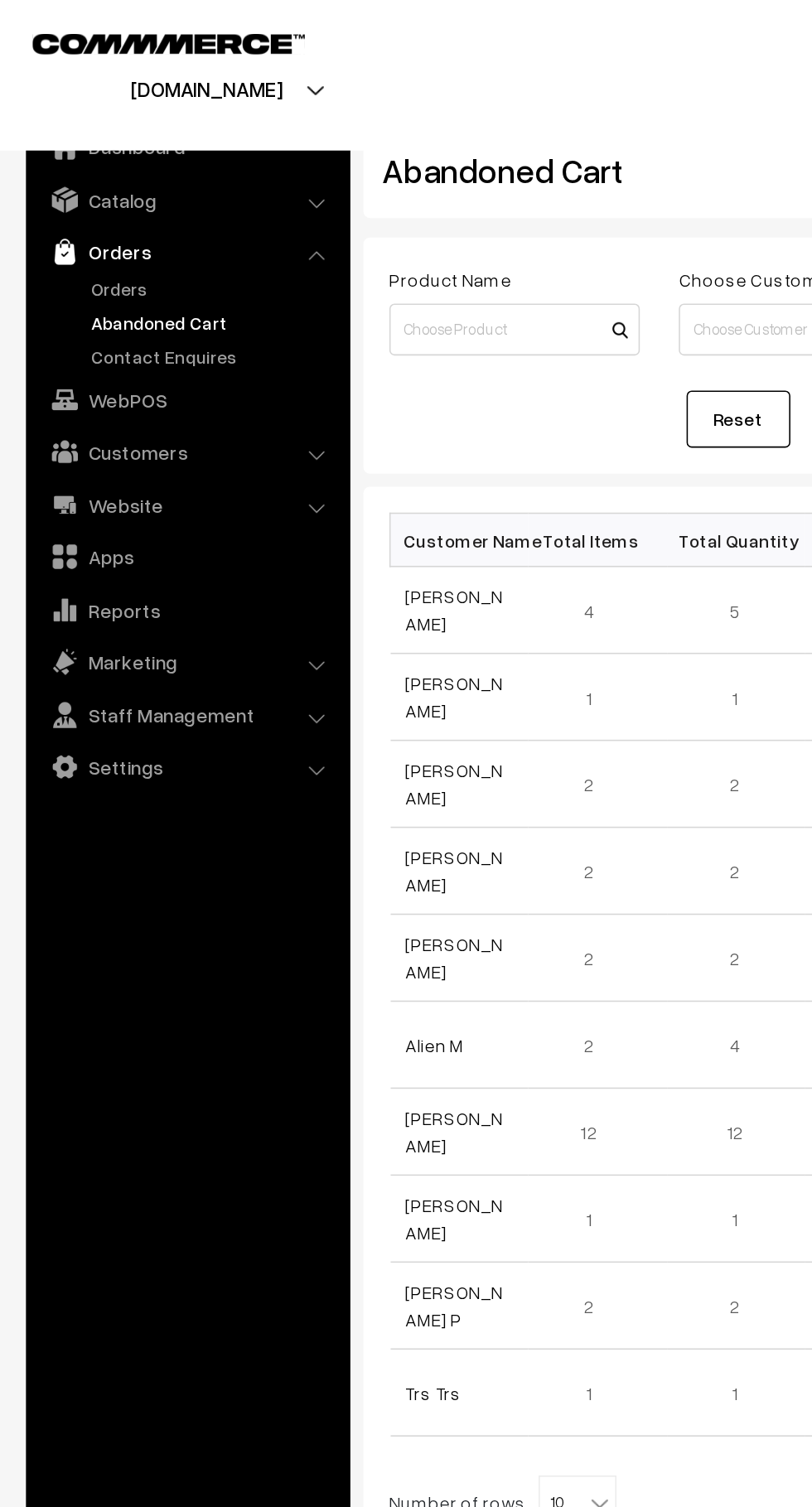
click at [79, 182] on link "Orders" at bounding box center [135, 184] width 164 height 18
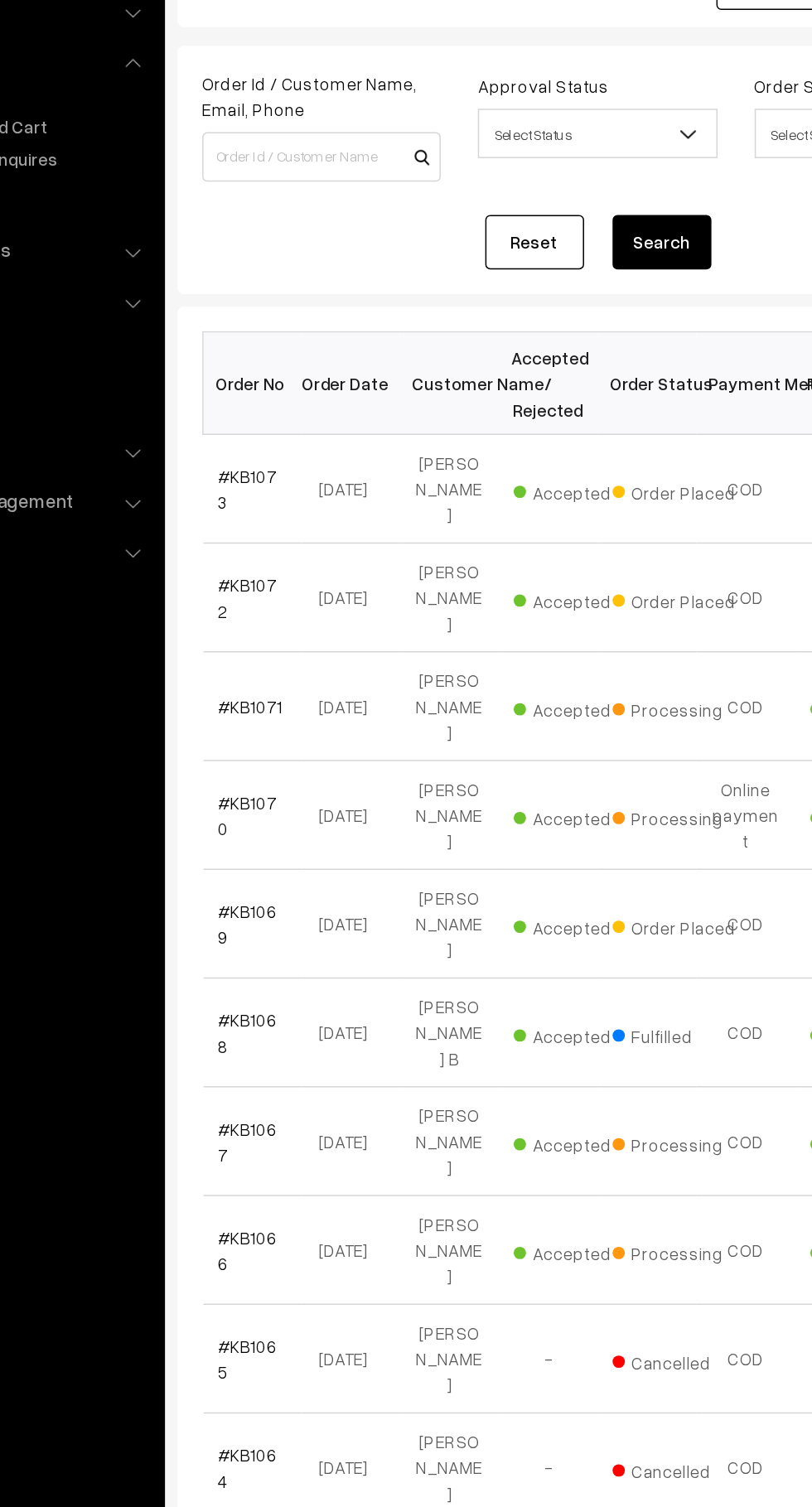
click at [292, 440] on link "#KB1073" at bounding box center [278, 449] width 40 height 31
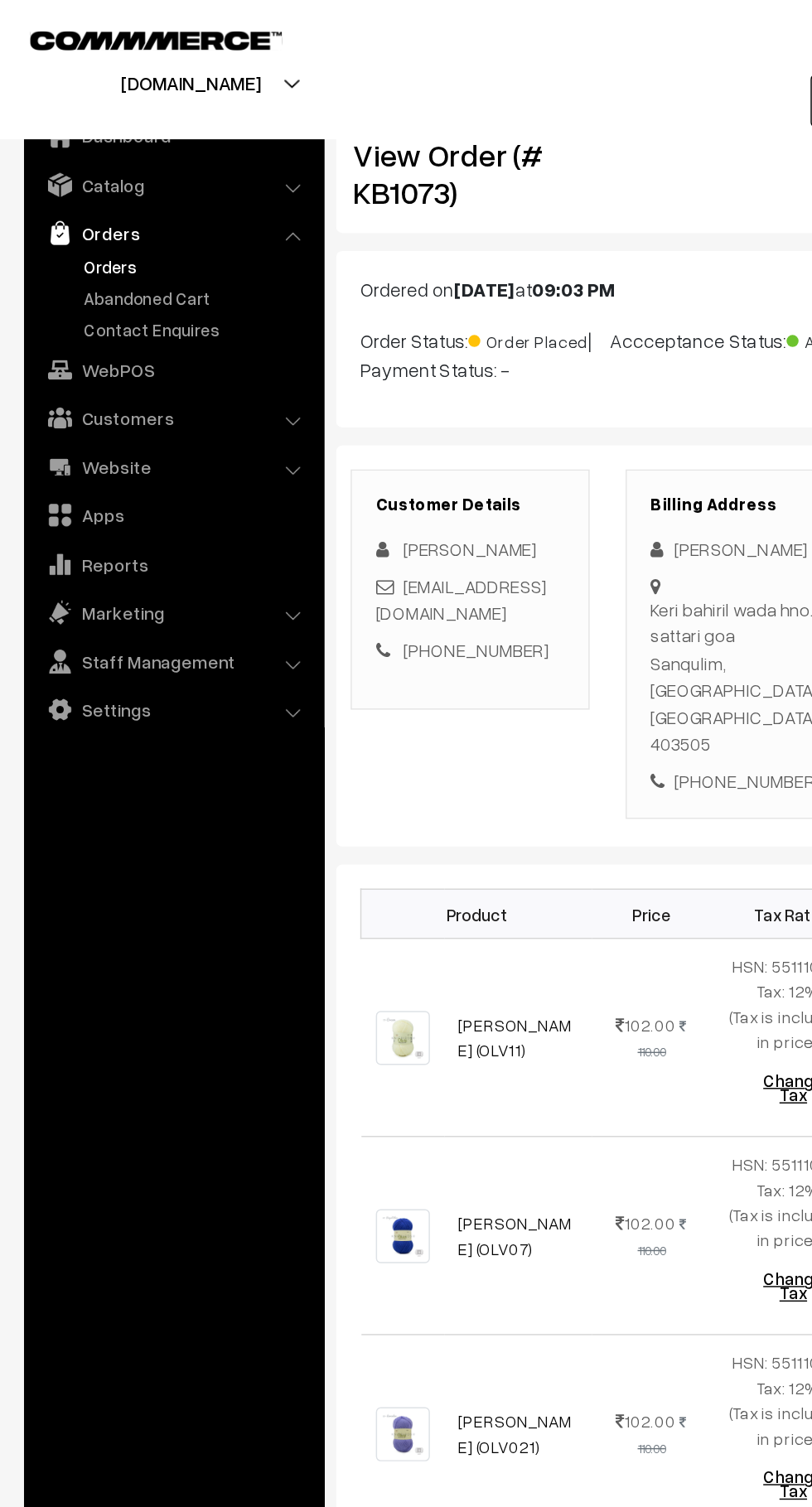
click at [101, 210] on link "Abandoned Cart" at bounding box center [135, 206] width 164 height 18
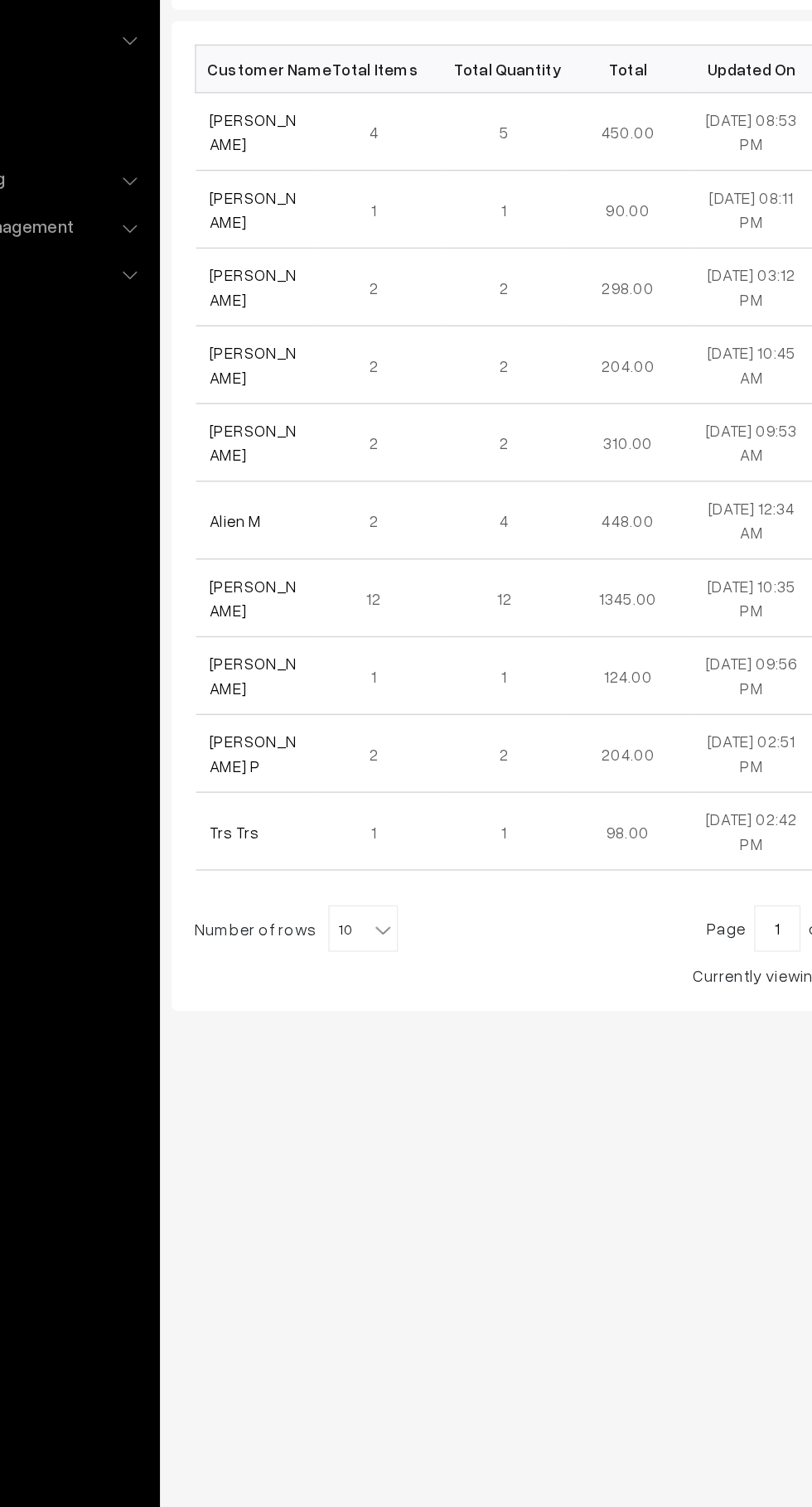
click at [299, 477] on td "Ikya Hemanth" at bounding box center [294, 500] width 88 height 55
click at [300, 449] on link "[PERSON_NAME]" at bounding box center [289, 445] width 62 height 31
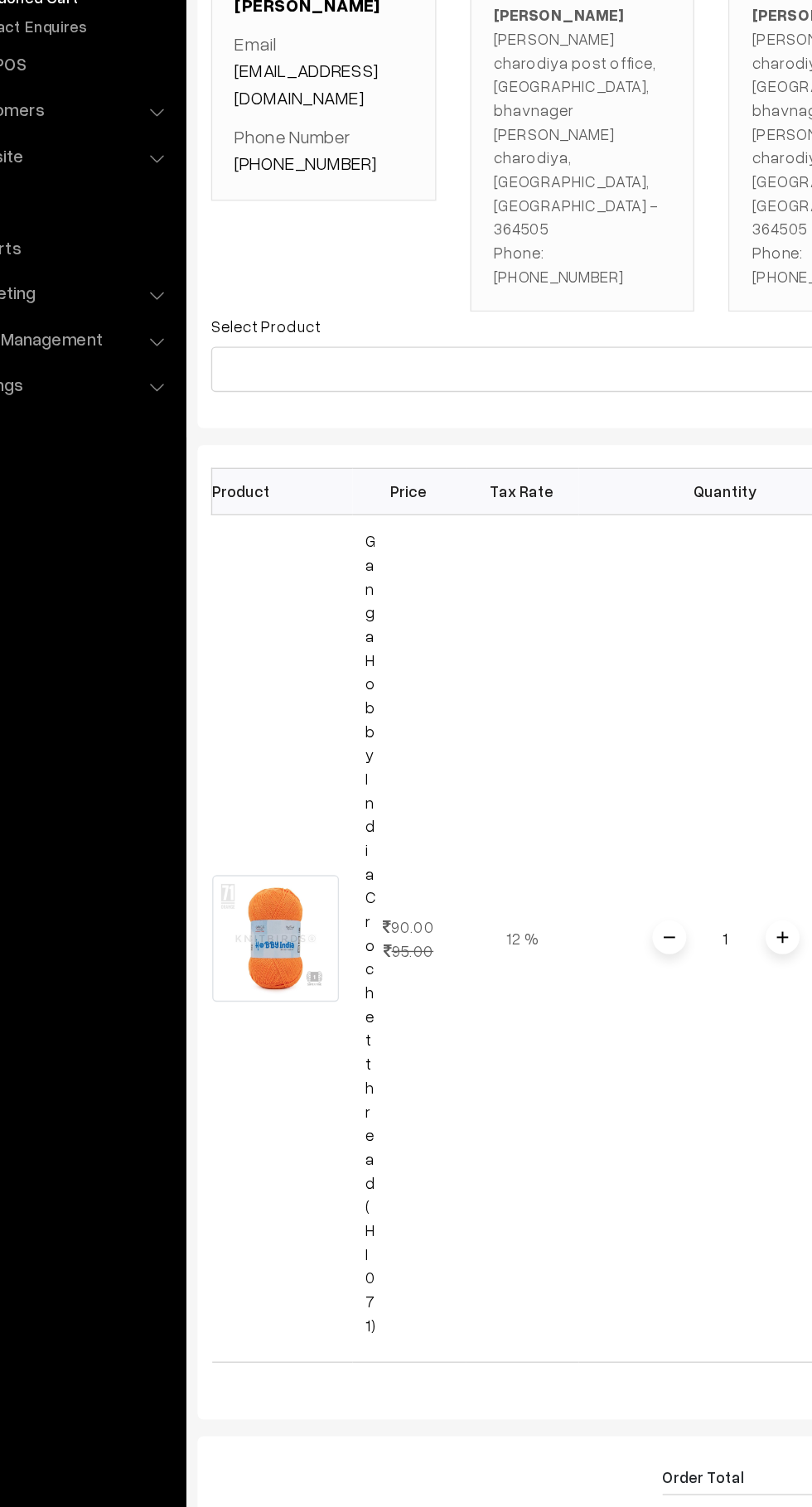
scroll to position [4, 0]
